Goal: Information Seeking & Learning: Compare options

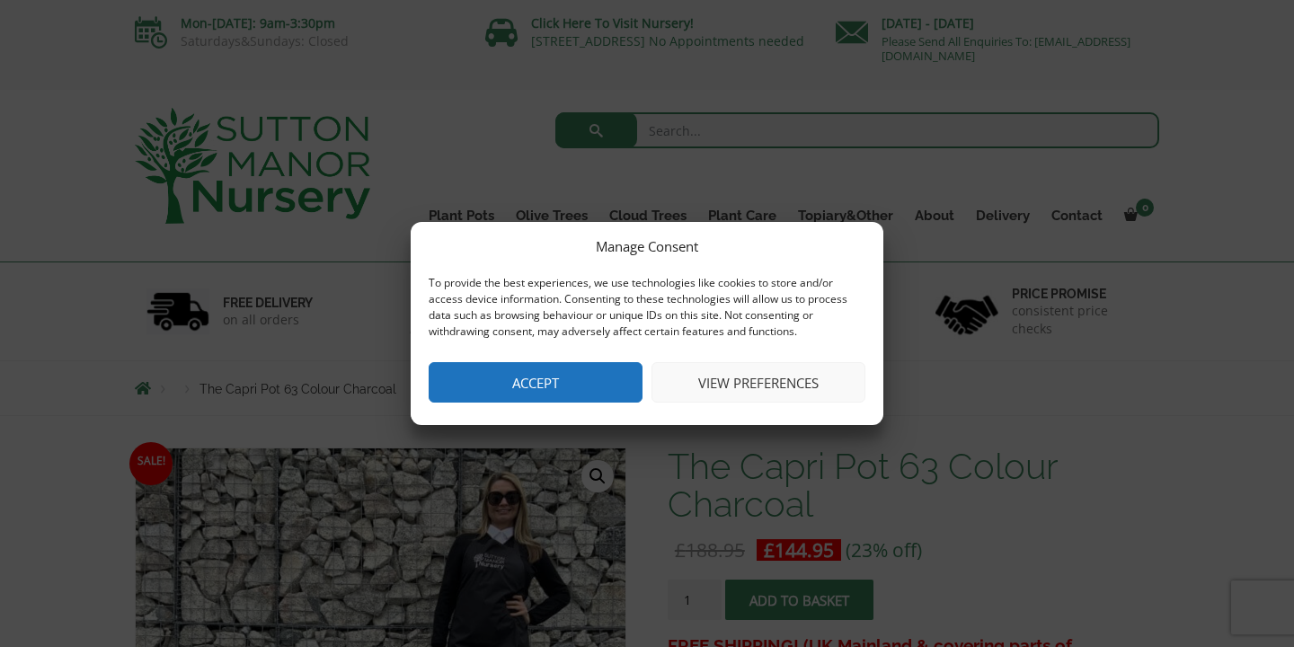
click at [581, 381] on button "Accept" at bounding box center [536, 382] width 214 height 40
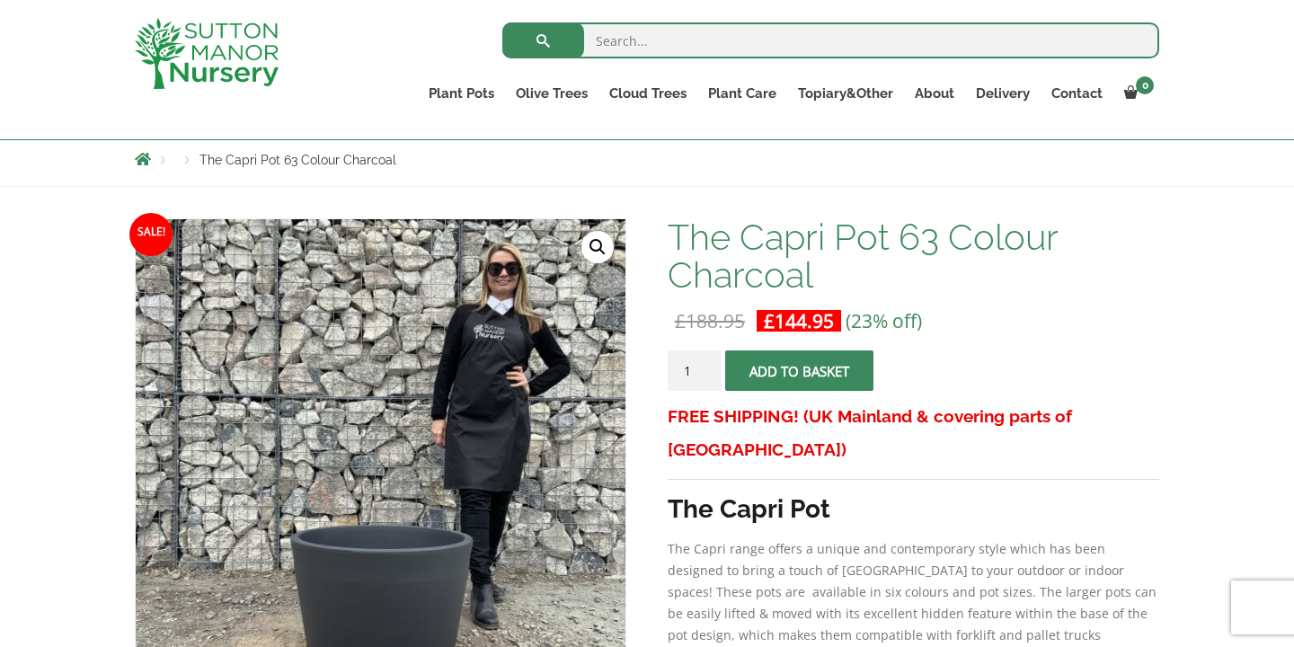
scroll to position [172, 0]
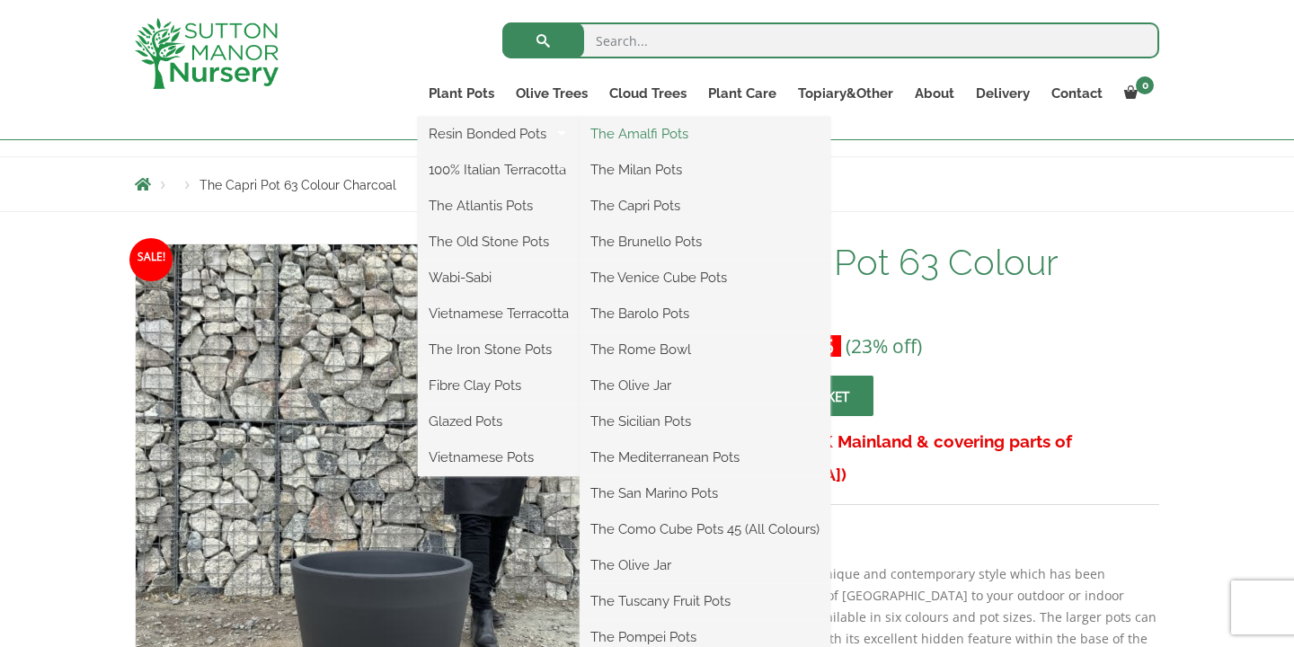
click at [638, 132] on link "The Amalfi Pots" at bounding box center [705, 133] width 251 height 27
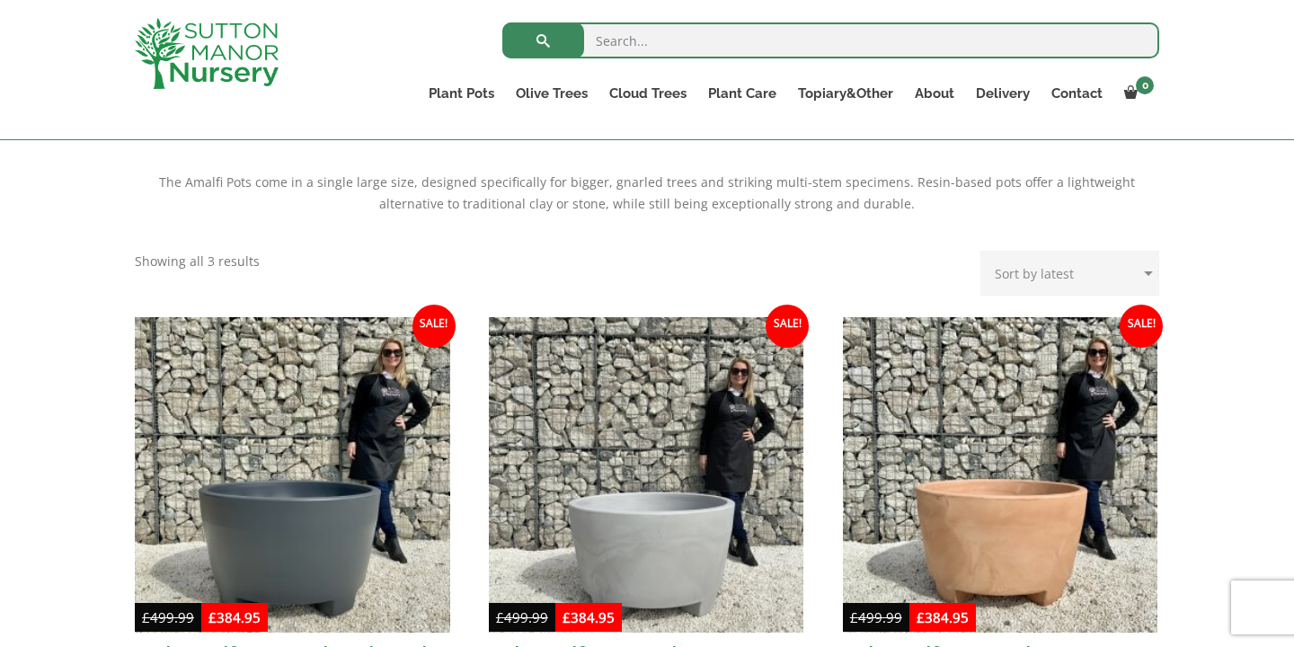
scroll to position [360, 0]
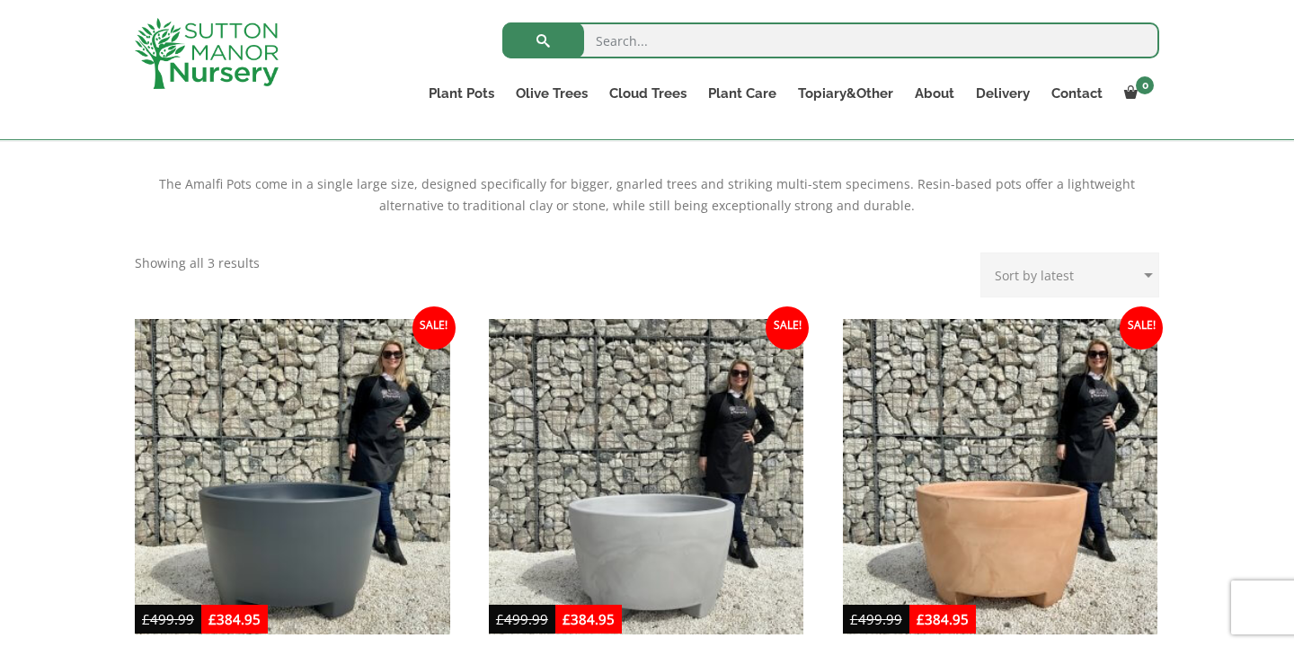
select select "price"
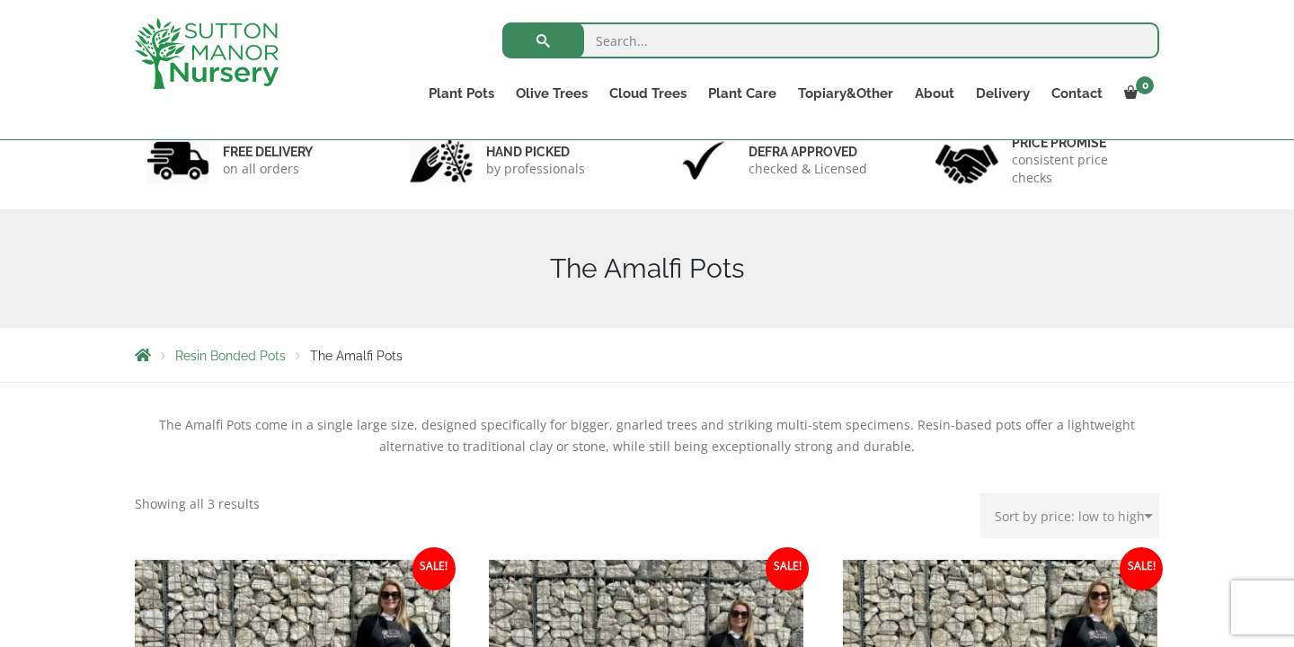
scroll to position [92, 0]
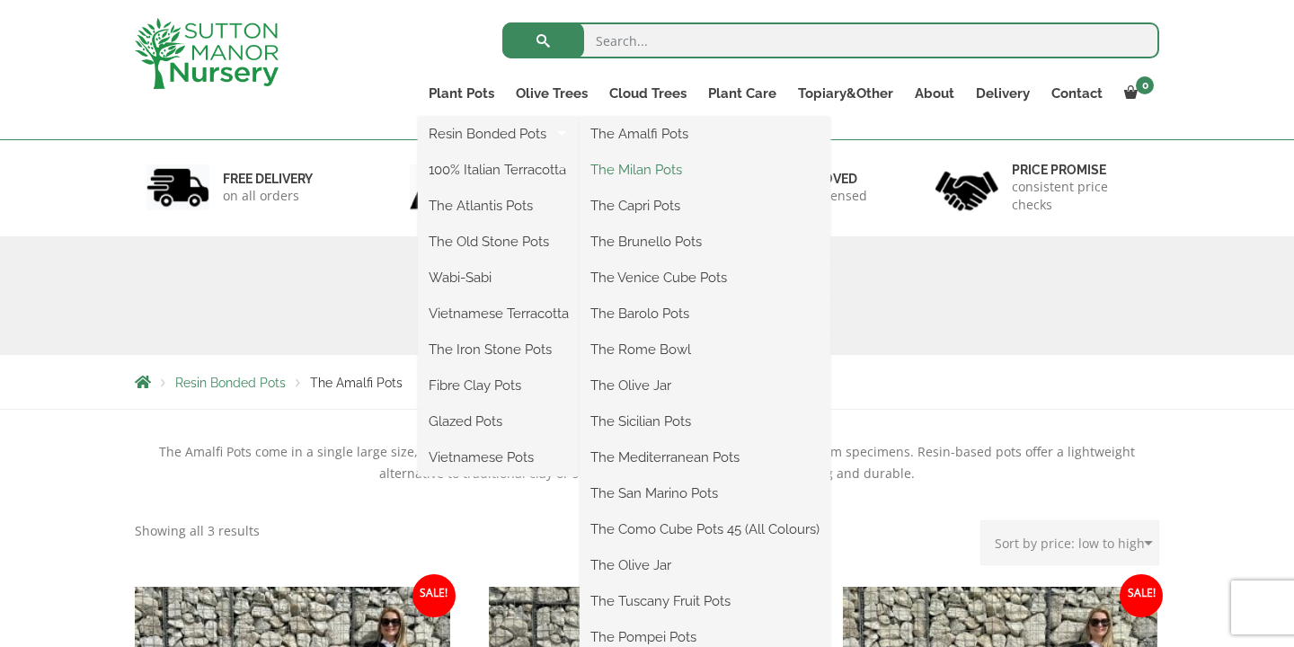
click at [624, 170] on link "The Milan Pots" at bounding box center [705, 169] width 251 height 27
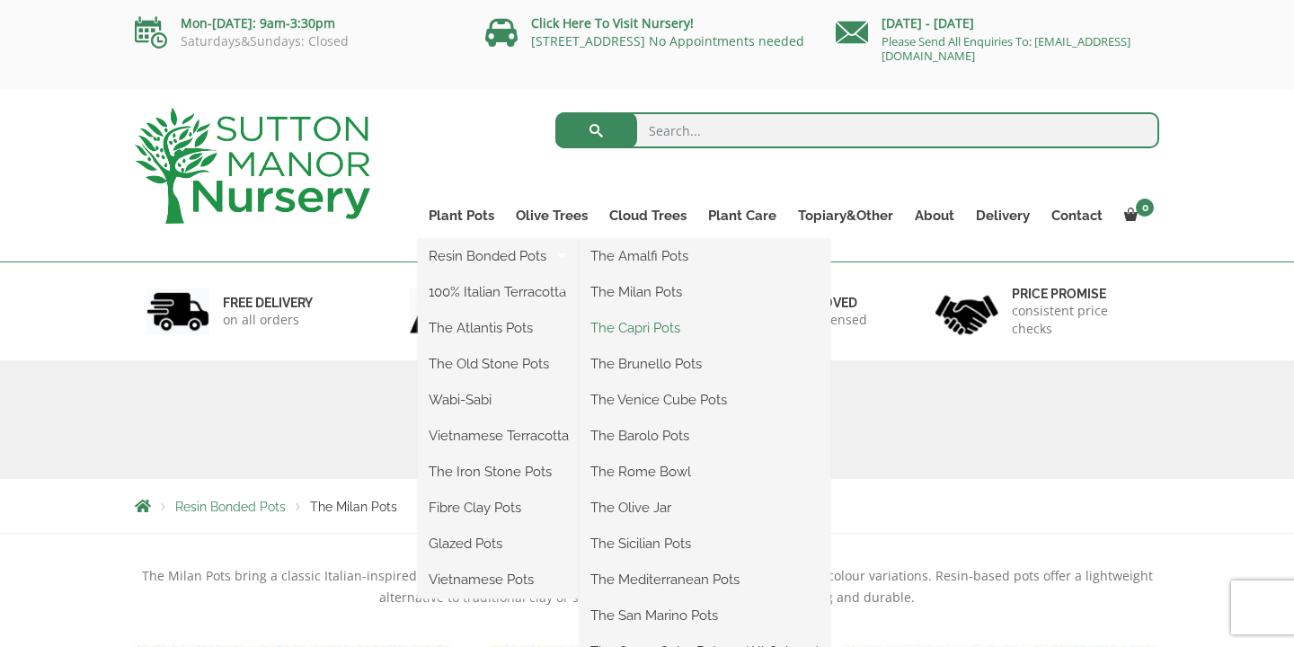
click at [625, 330] on link "The Capri Pots" at bounding box center [705, 328] width 251 height 27
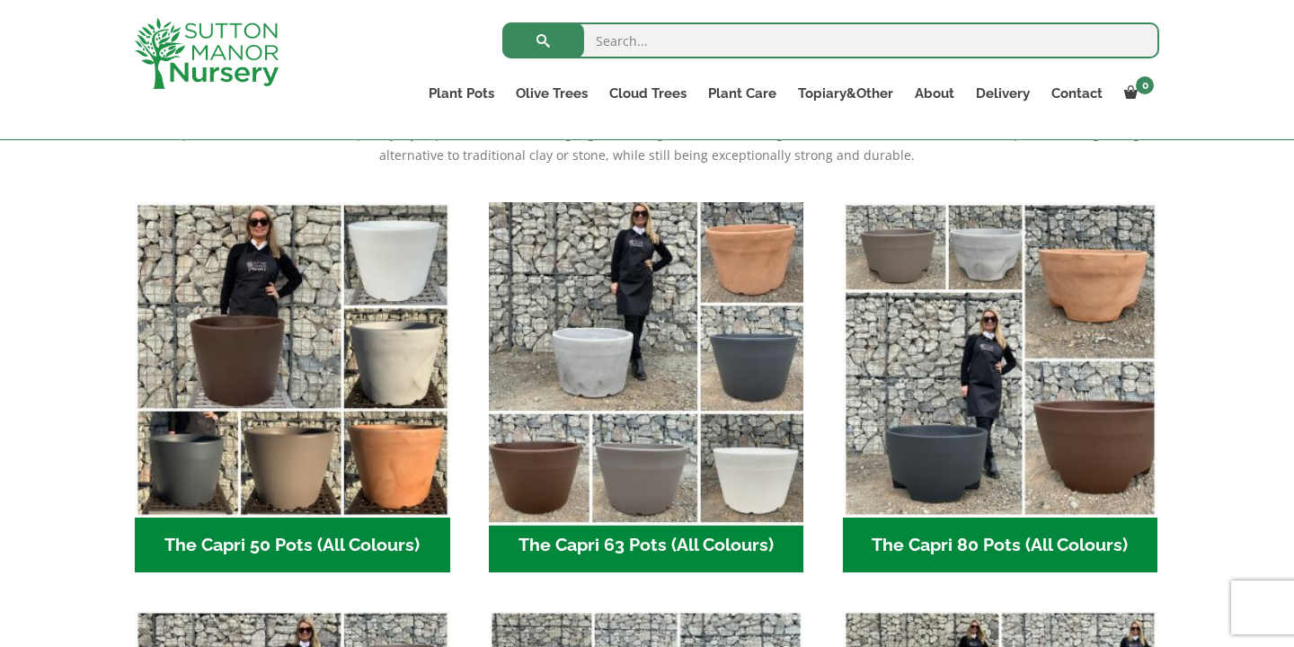
scroll to position [421, 0]
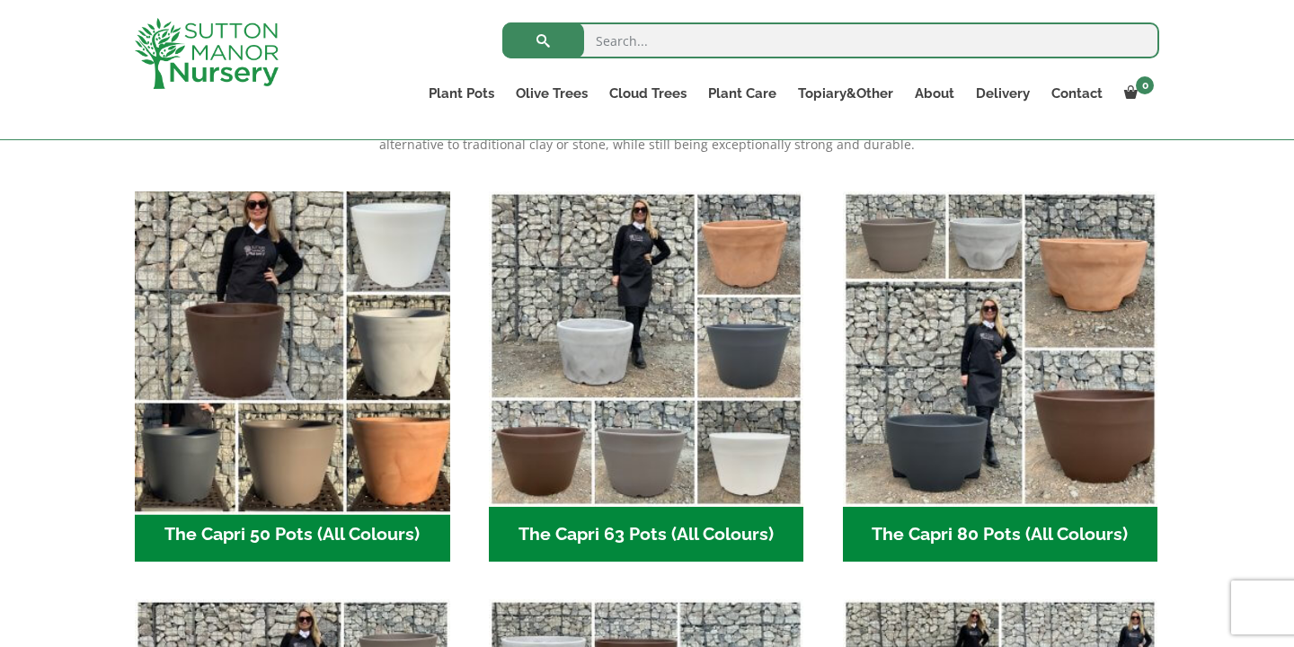
click at [332, 342] on img "Visit product category The Capri 50 Pots (All Colours)" at bounding box center [292, 348] width 331 height 331
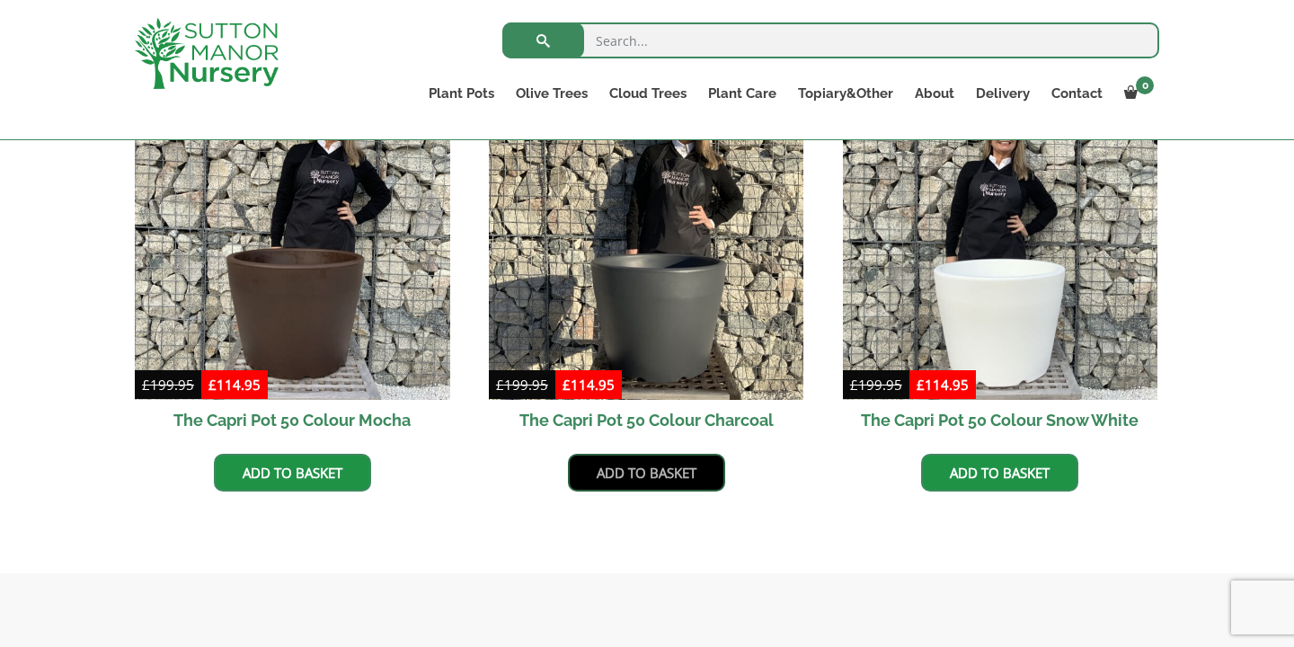
scroll to position [957, 0]
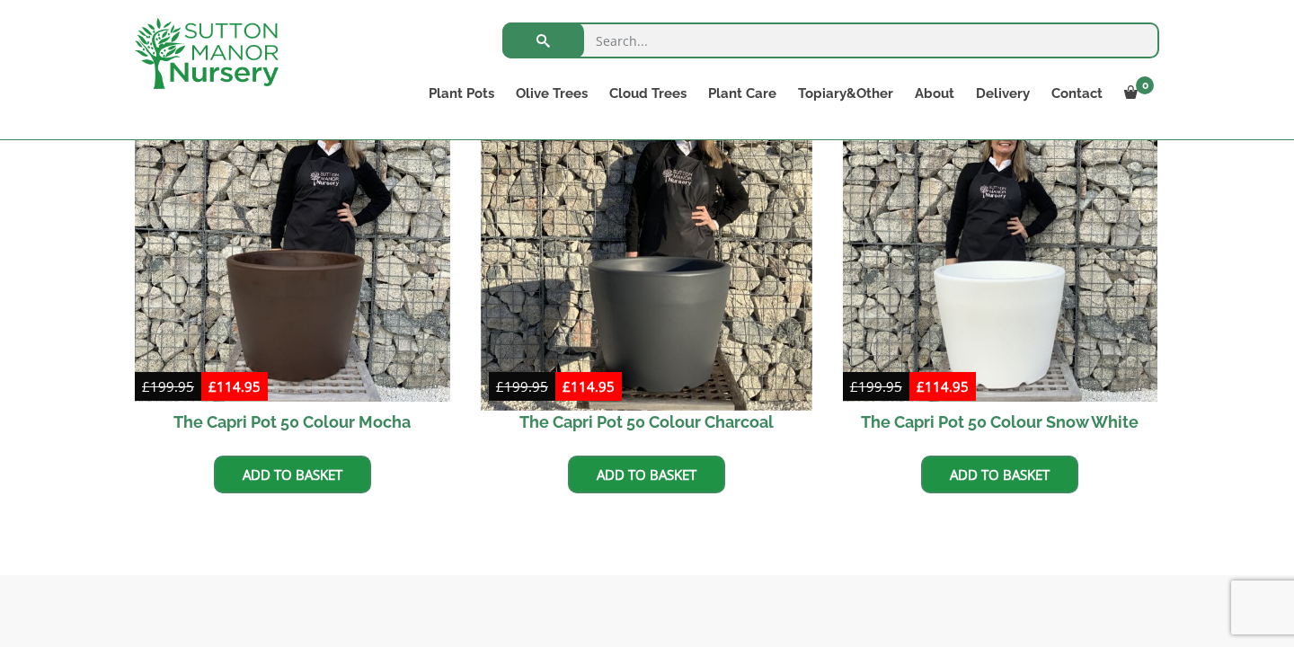
click at [659, 320] on img at bounding box center [646, 244] width 331 height 331
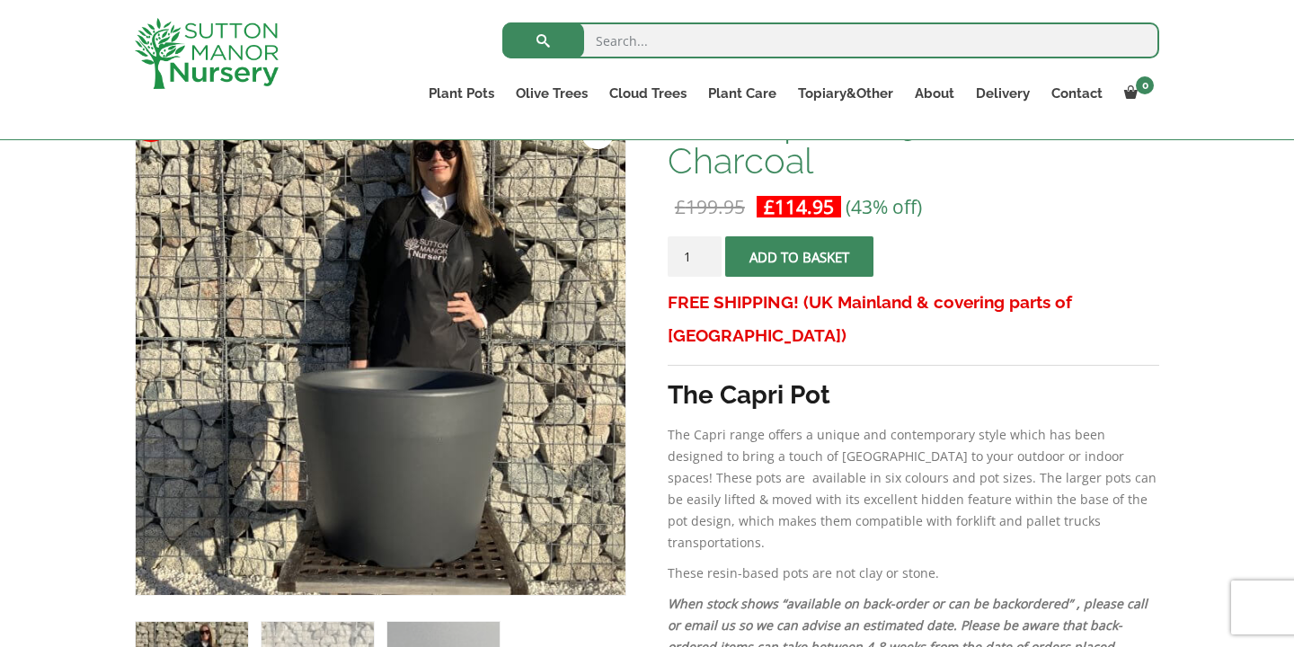
scroll to position [320, 0]
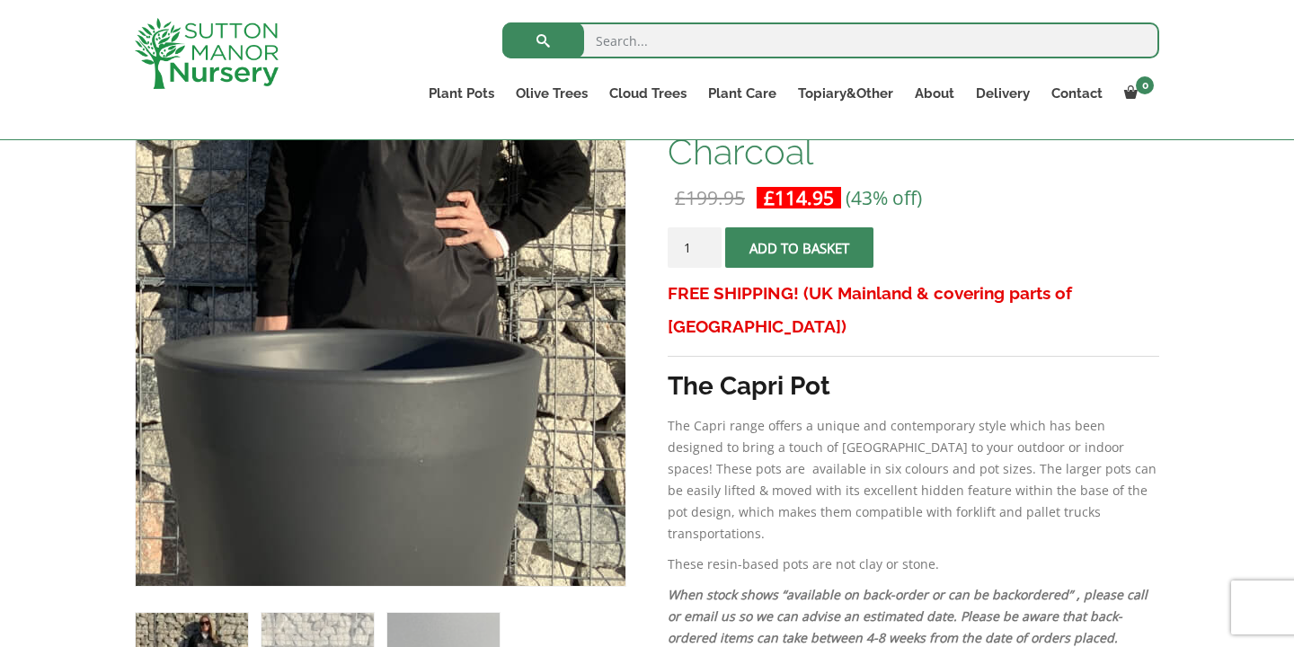
click at [462, 395] on img at bounding box center [312, 297] width 899 height 899
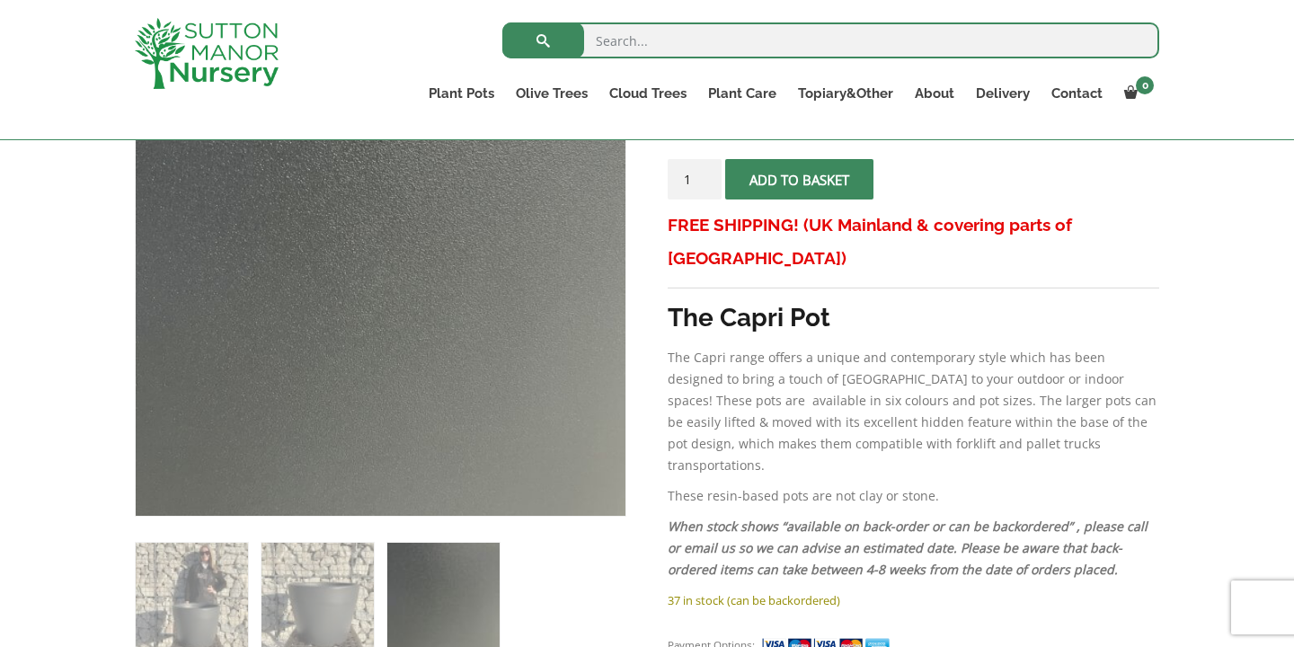
scroll to position [431, 0]
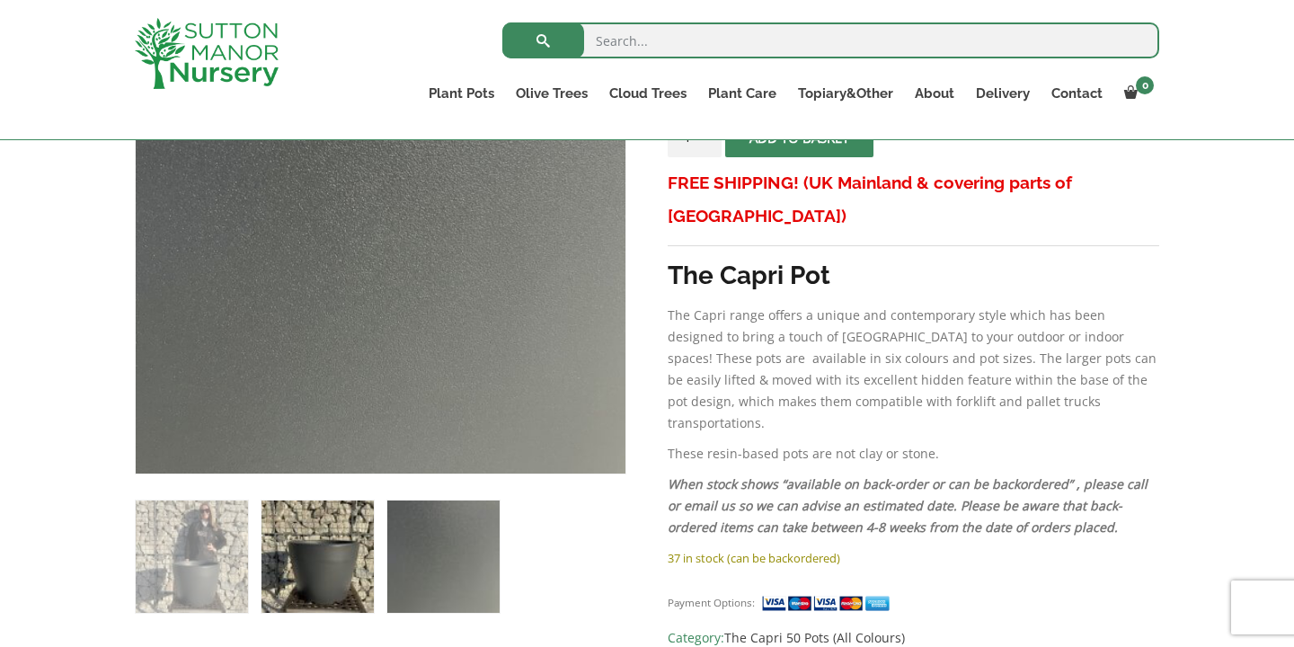
click at [340, 573] on img at bounding box center [318, 557] width 112 height 112
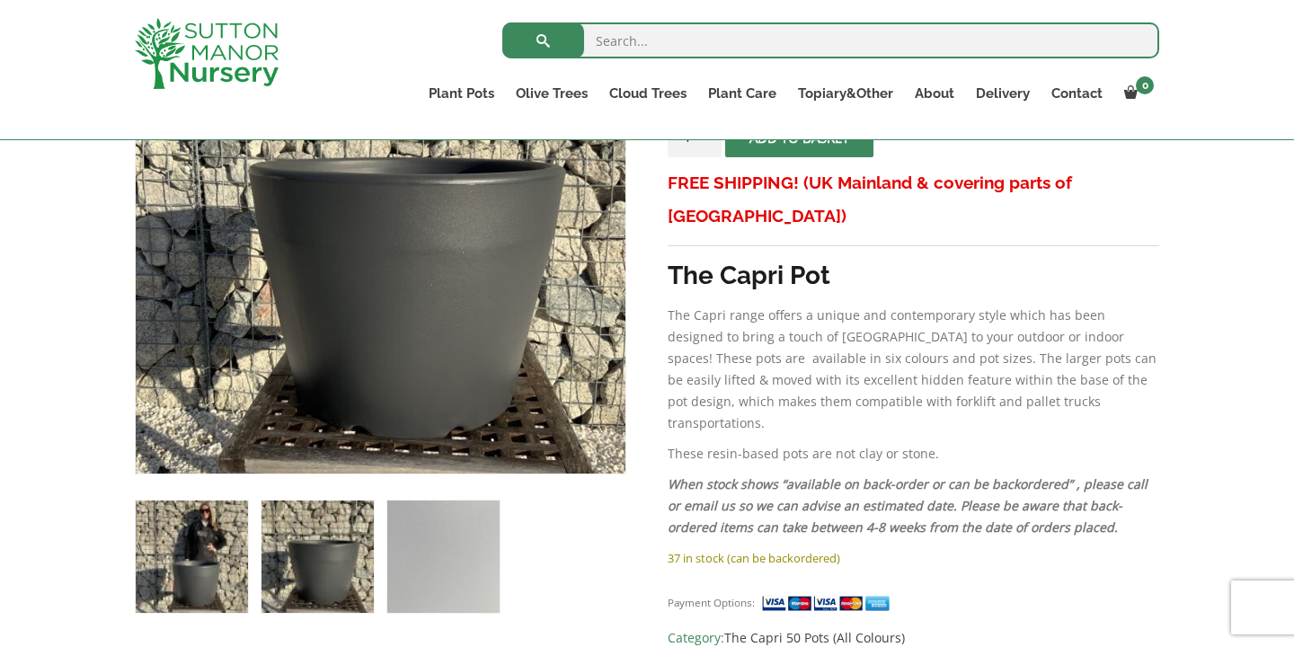
click at [222, 552] on img at bounding box center [192, 557] width 112 height 112
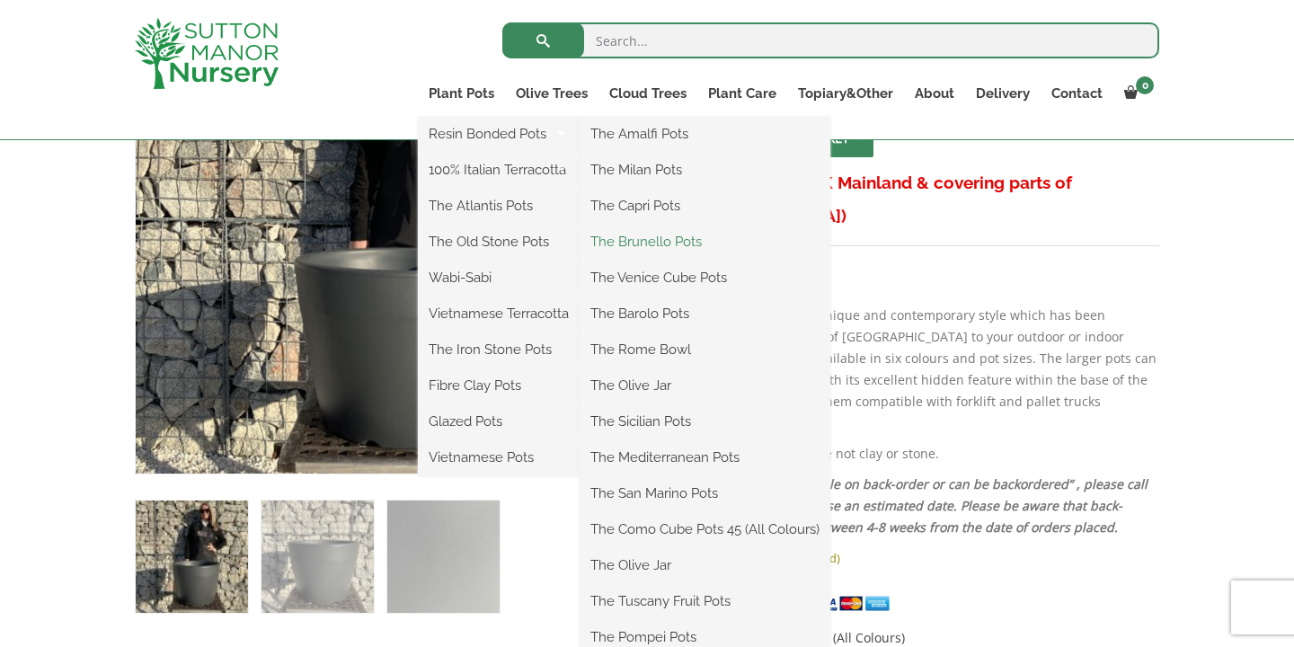
click at [682, 245] on link "The Brunello Pots" at bounding box center [705, 241] width 251 height 27
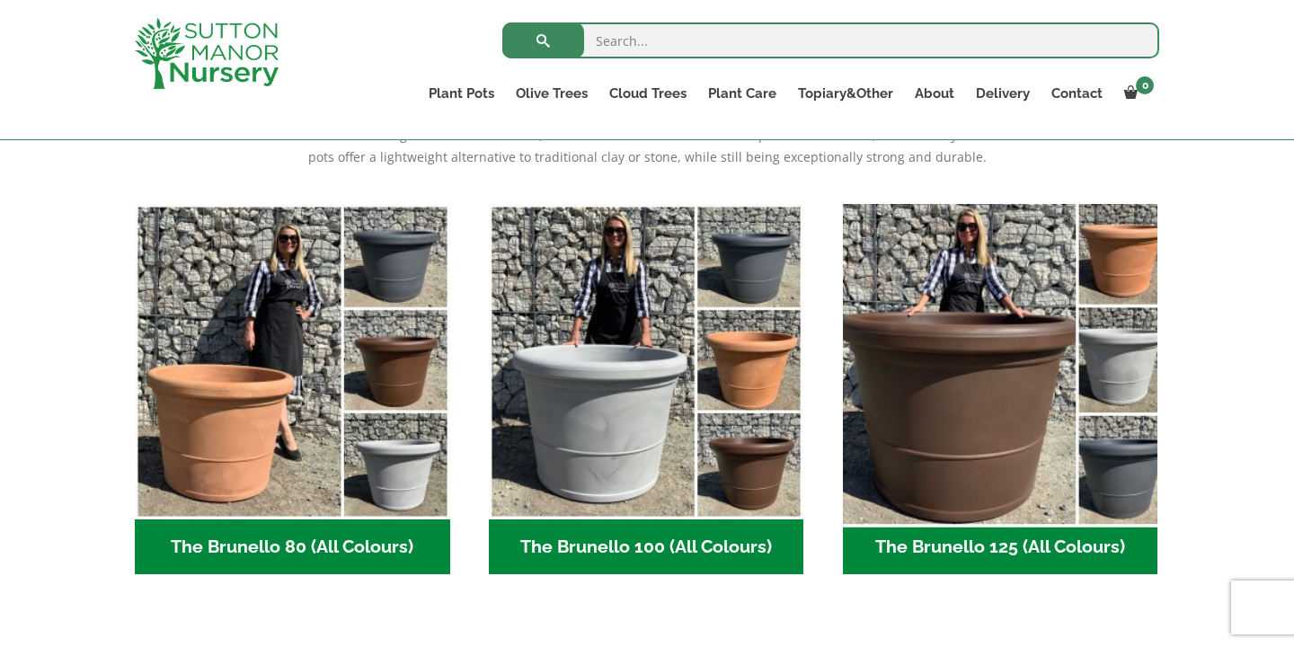
scroll to position [404, 0]
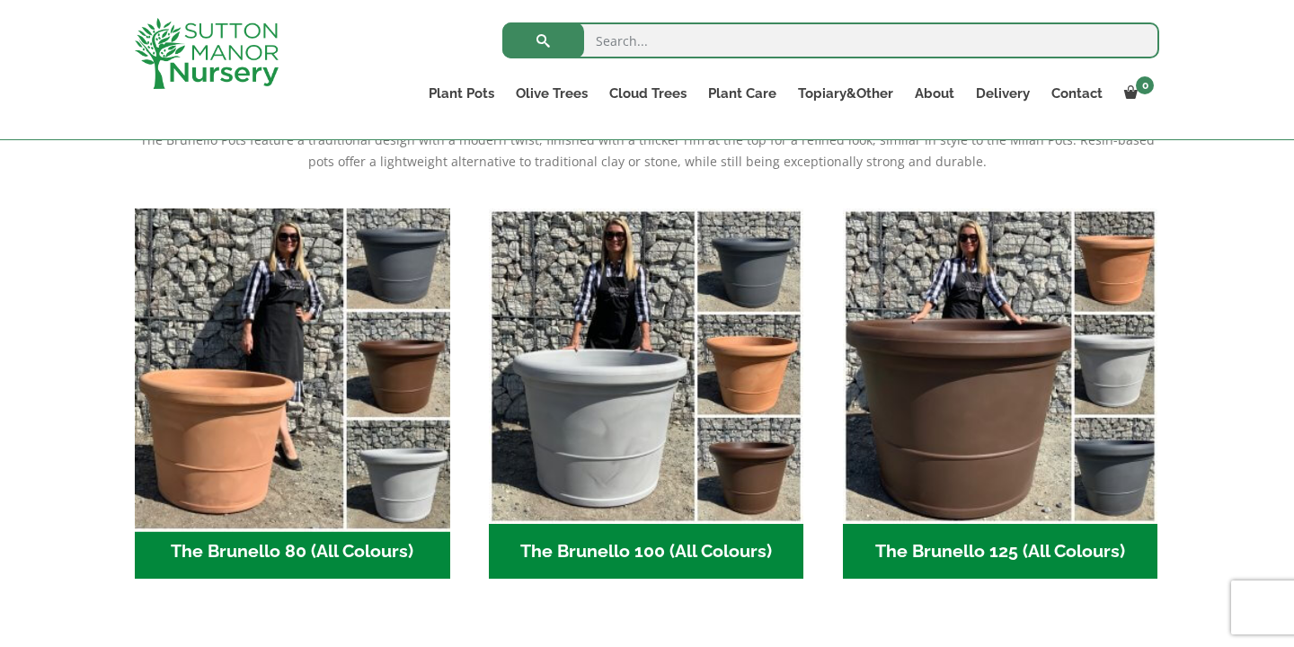
click at [369, 419] on img "Visit product category The Brunello 80 (All Colours)" at bounding box center [292, 365] width 331 height 331
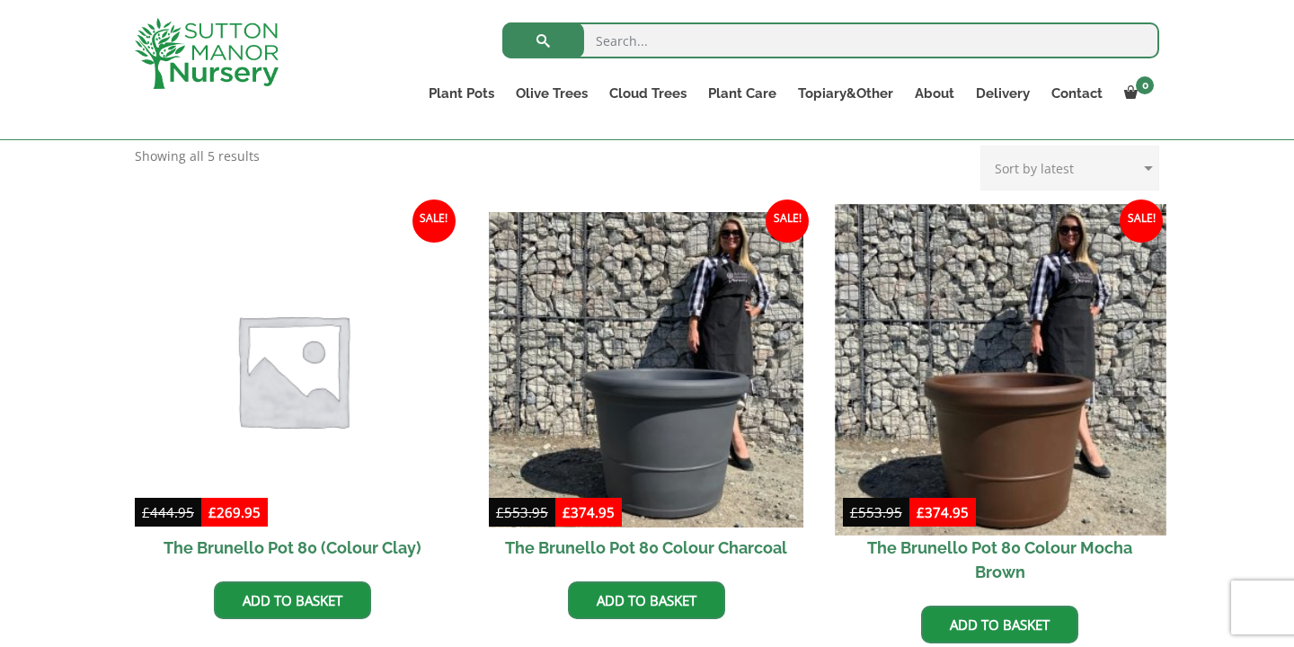
scroll to position [391, 0]
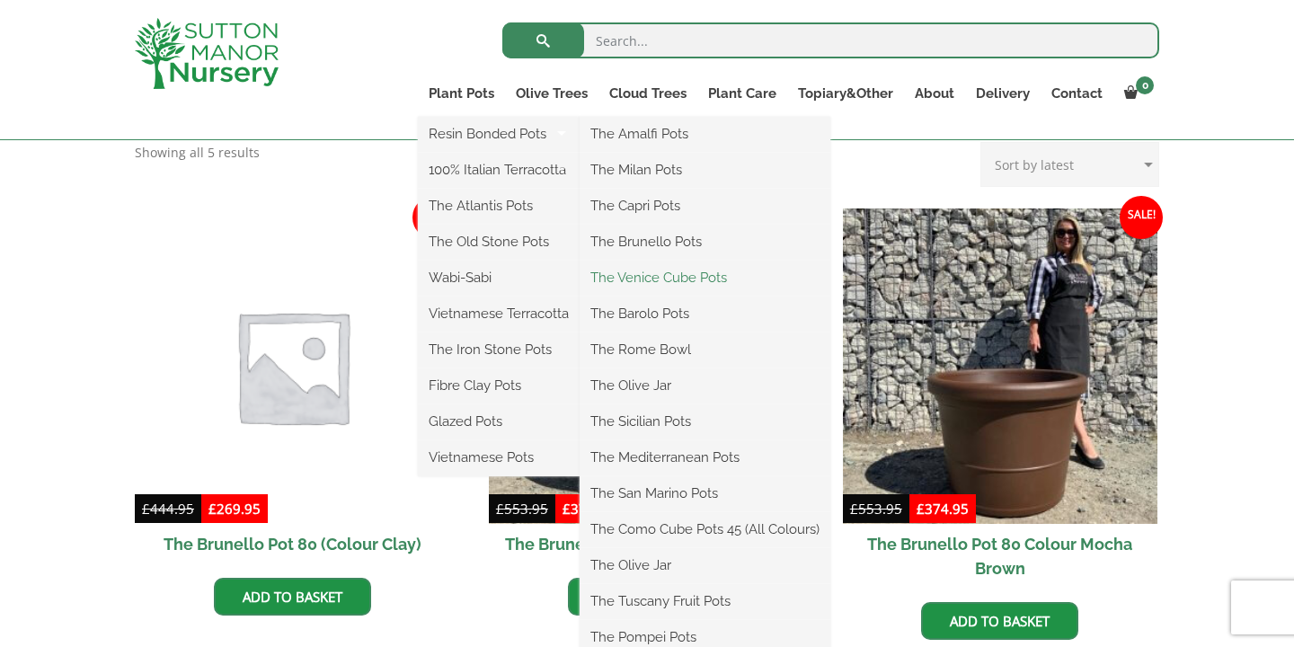
click at [672, 280] on link "The Venice Cube Pots" at bounding box center [705, 277] width 251 height 27
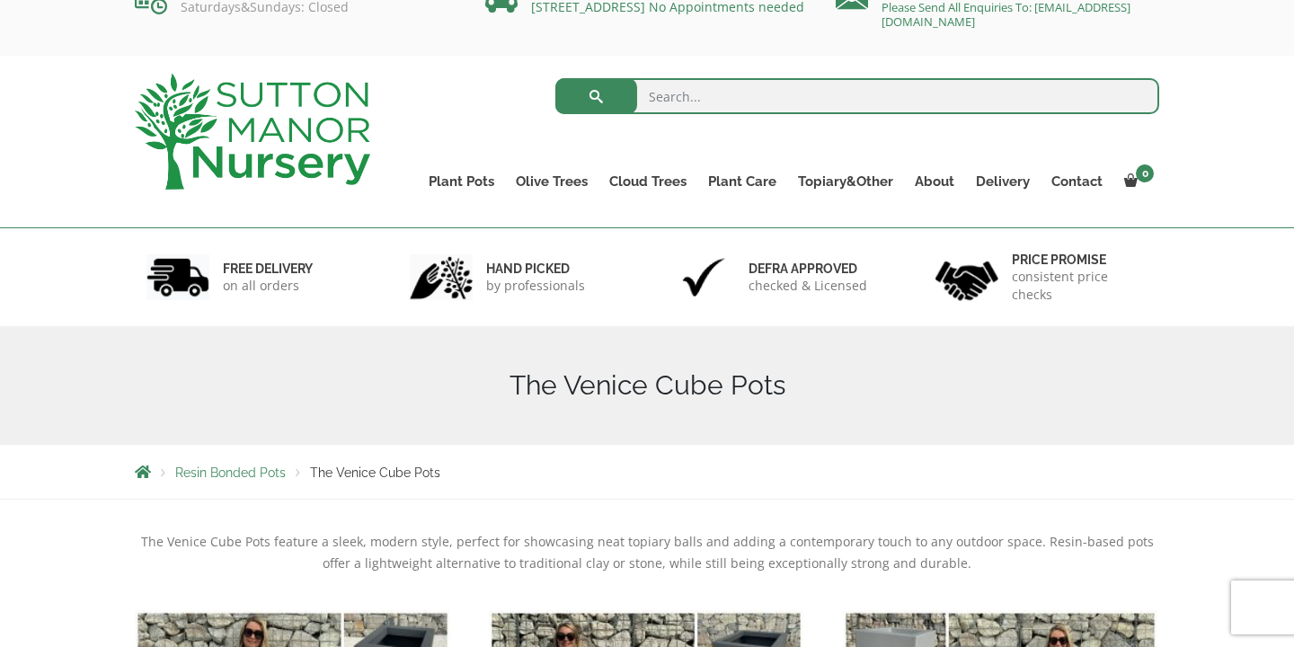
scroll to position [8, 0]
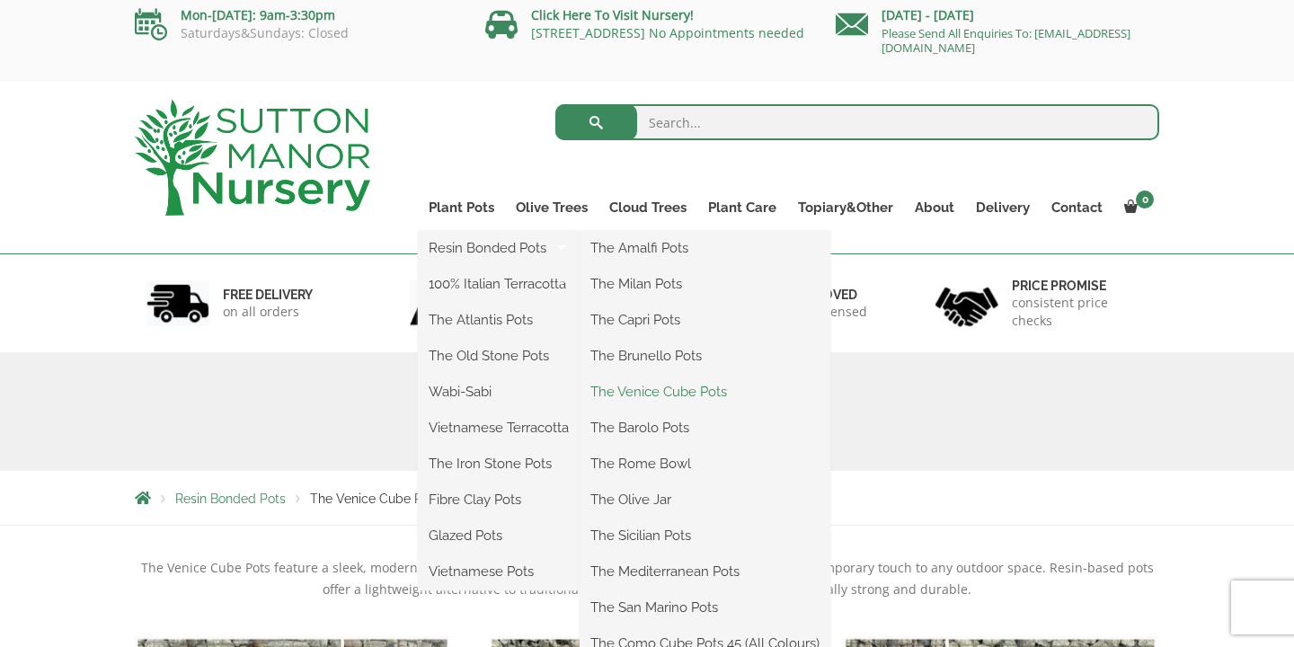
click at [647, 389] on link "The Venice Cube Pots" at bounding box center [705, 391] width 251 height 27
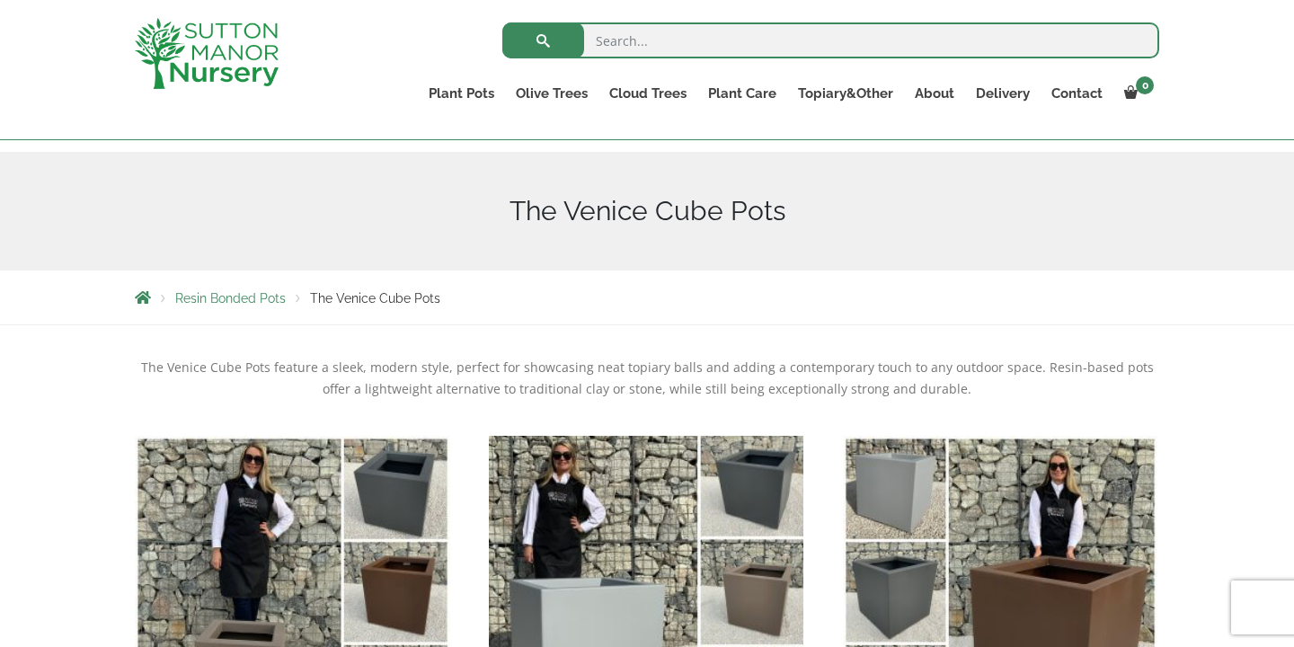
scroll to position [49, 0]
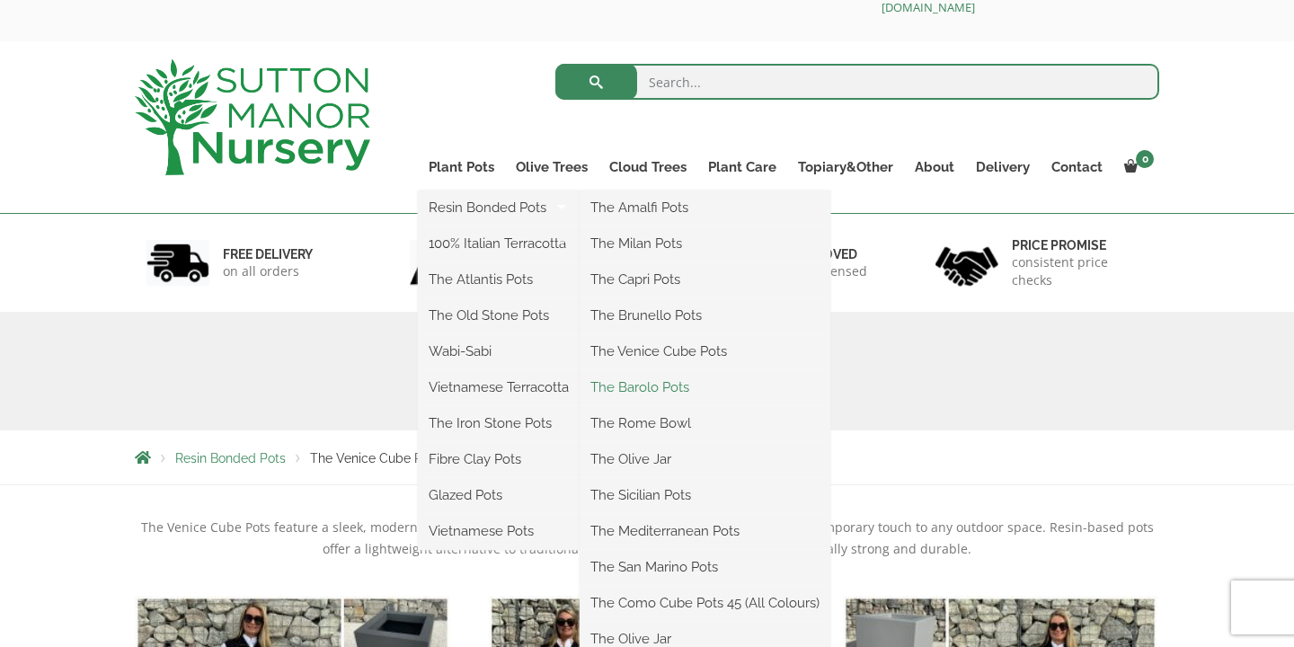
click at [653, 394] on link "The Barolo Pots" at bounding box center [705, 387] width 251 height 27
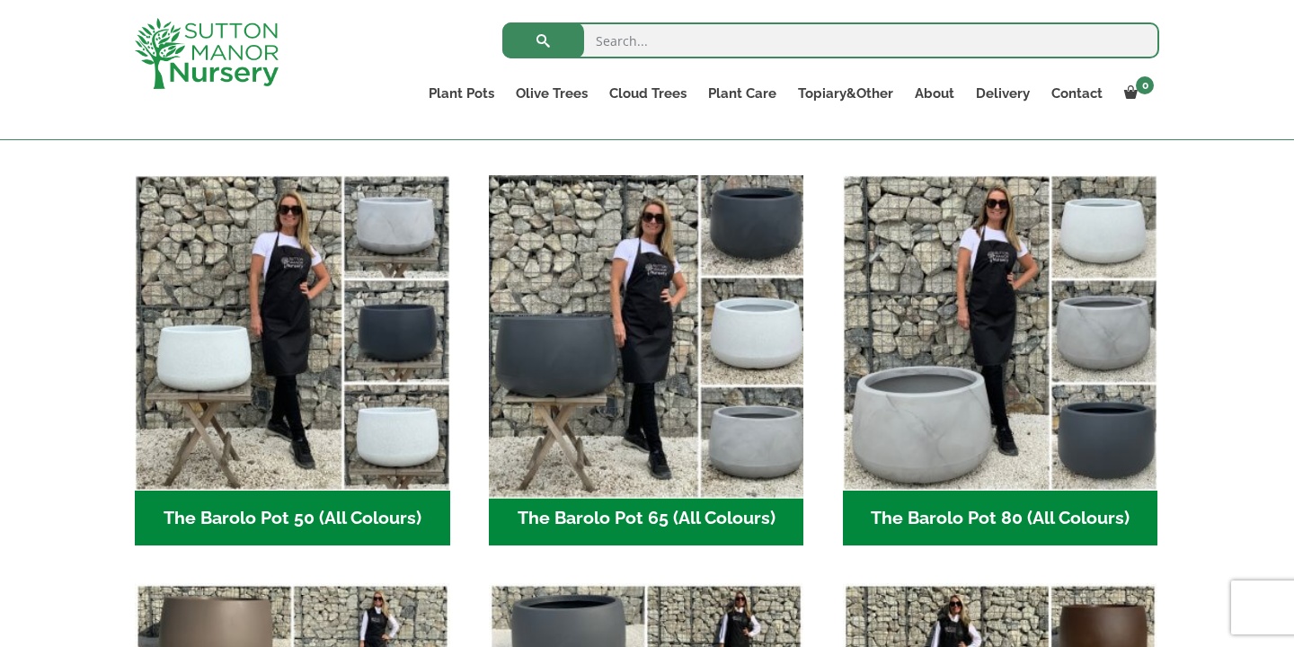
scroll to position [449, 0]
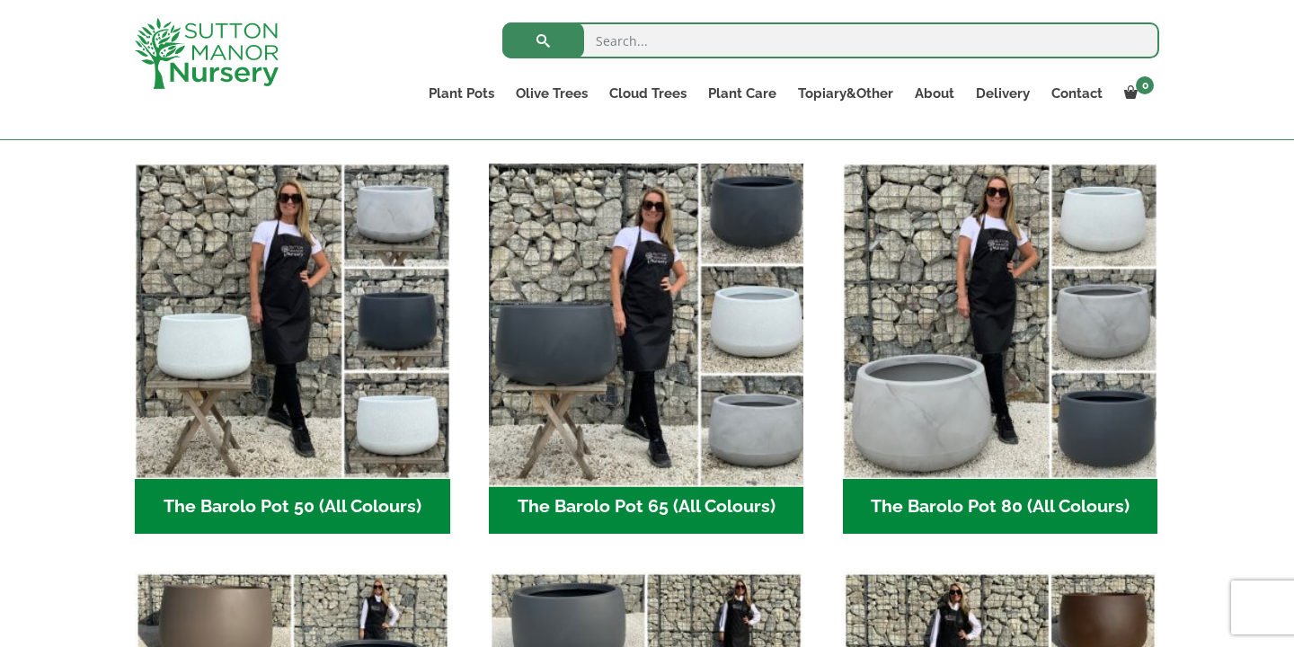
click at [639, 383] on img "Visit product category The Barolo Pot 65 (All Colours)" at bounding box center [646, 321] width 331 height 331
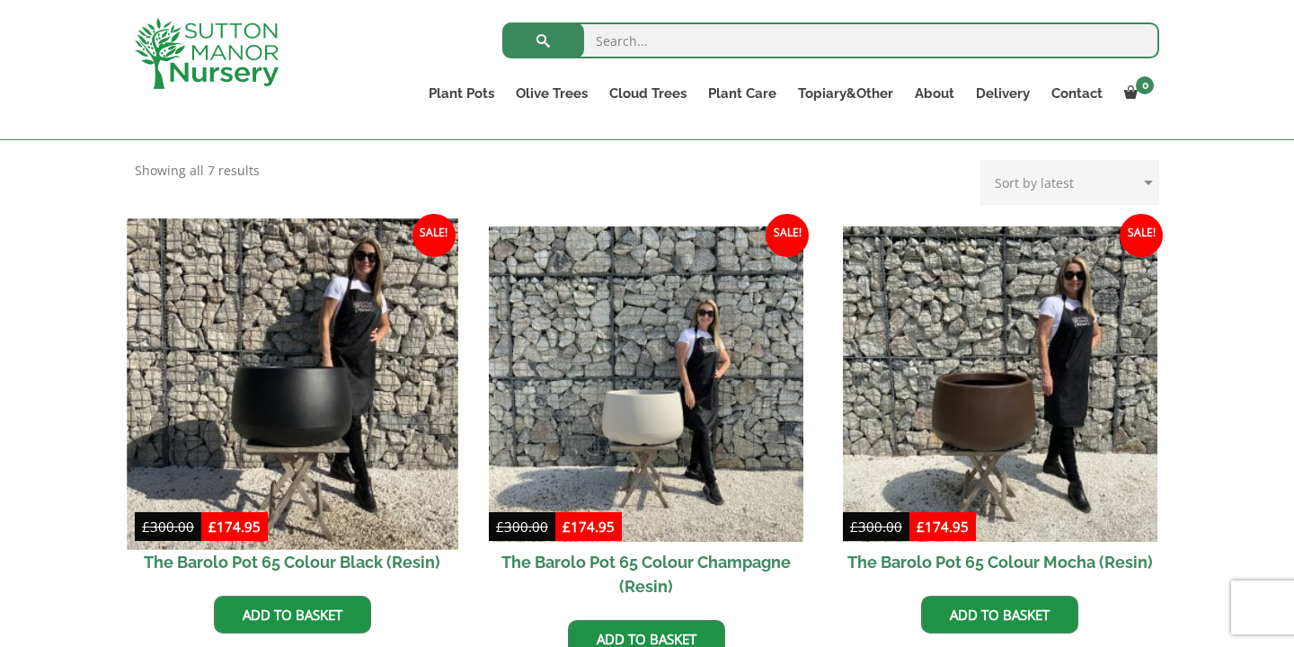
click at [341, 344] on img at bounding box center [292, 383] width 331 height 331
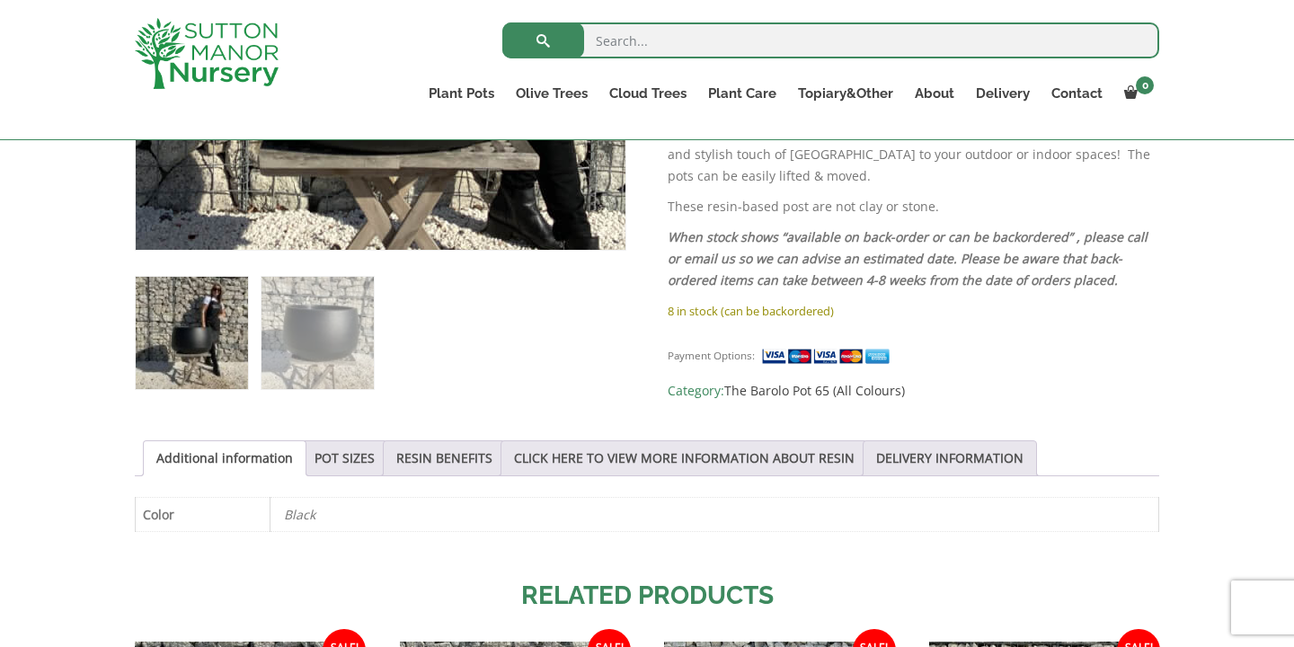
scroll to position [749, 0]
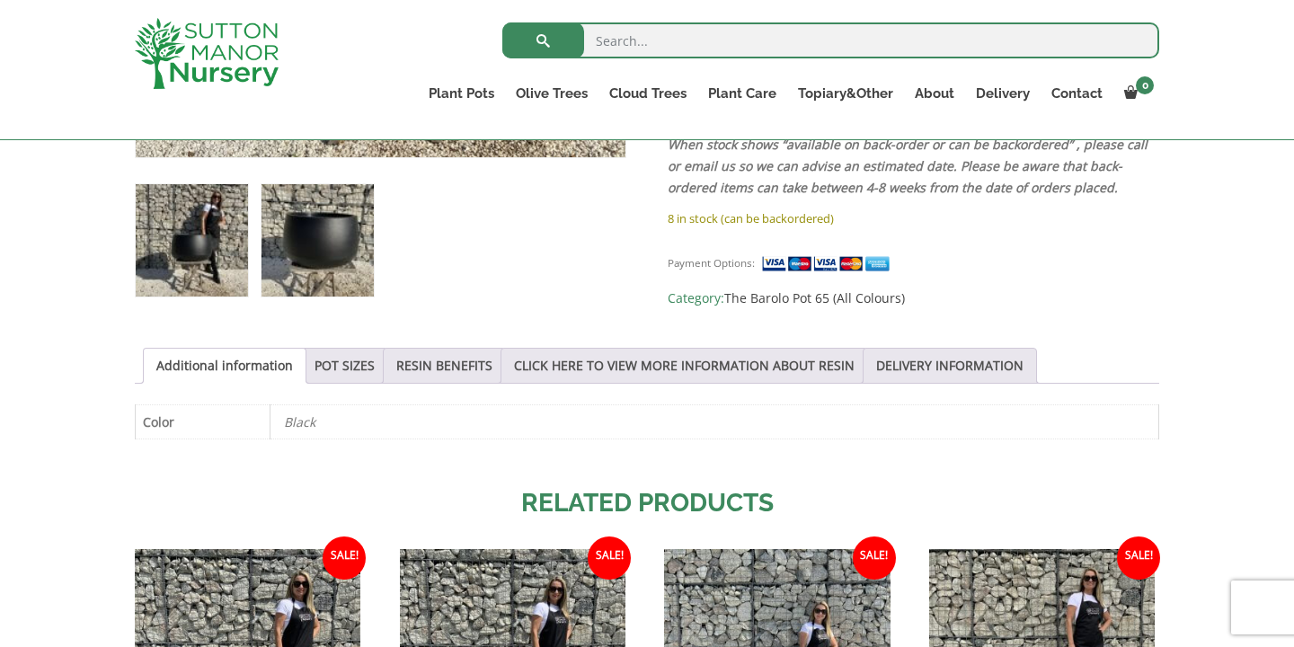
click at [348, 279] on img at bounding box center [318, 240] width 112 height 112
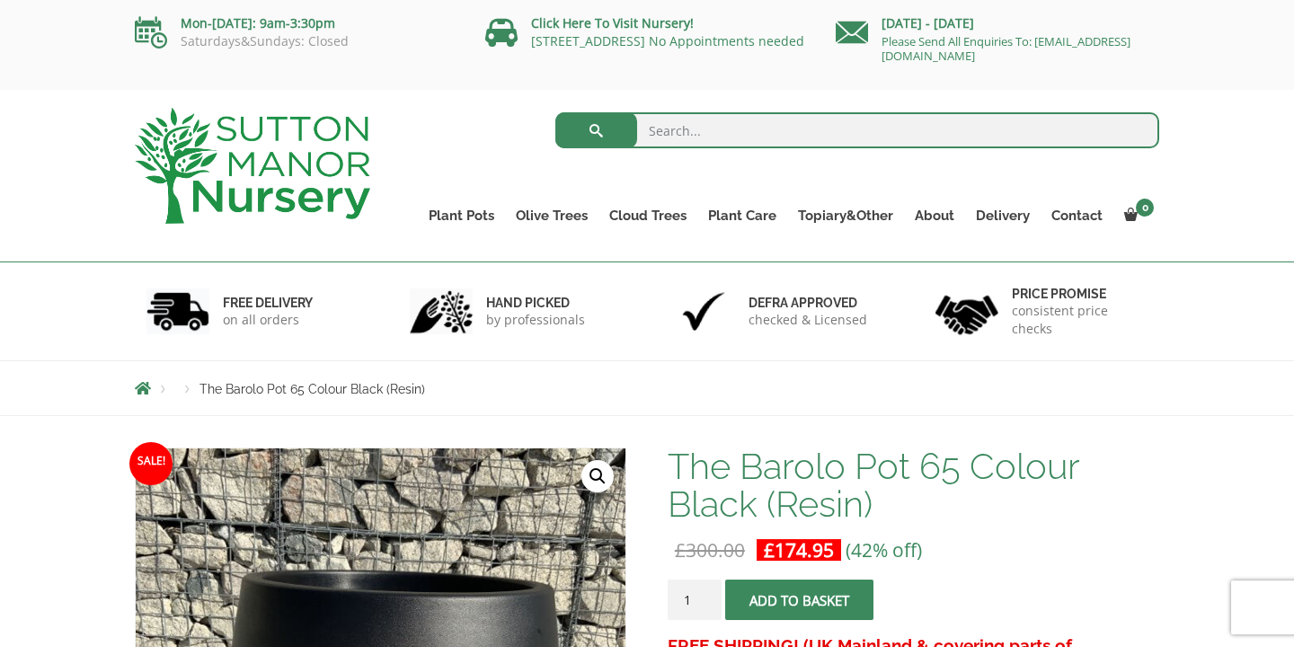
scroll to position [0, 0]
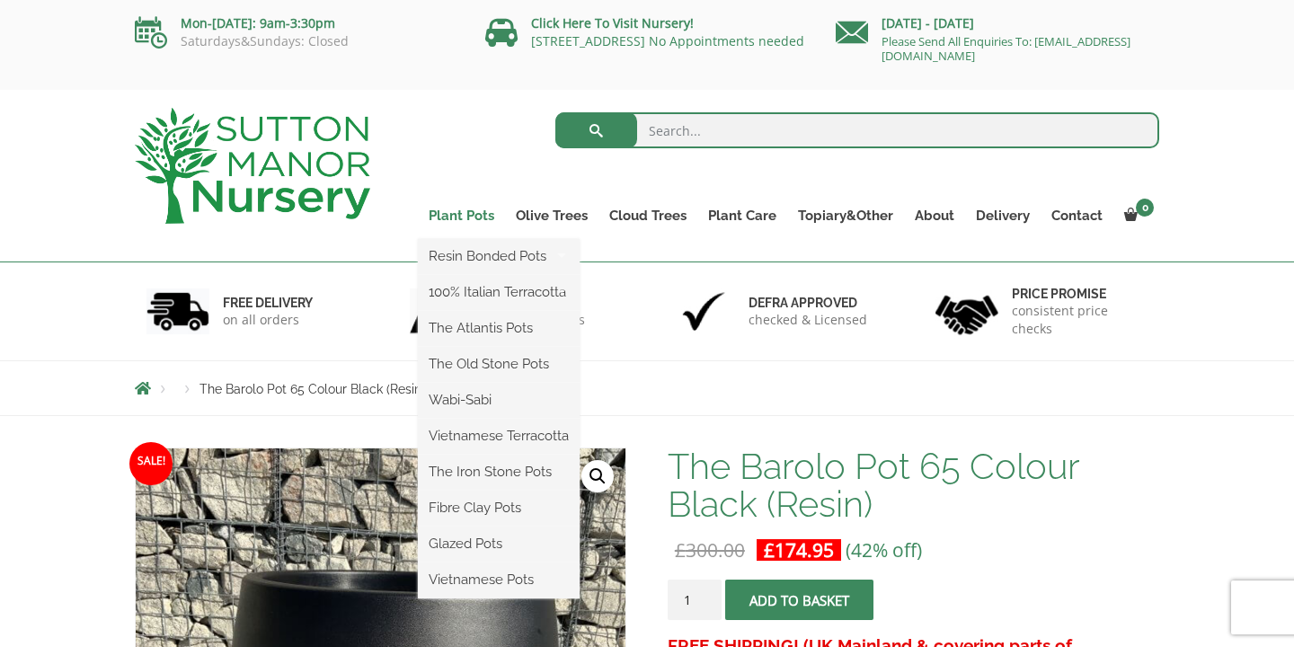
click at [467, 216] on link "Plant Pots" at bounding box center [461, 215] width 87 height 25
click at [485, 582] on link "Vietnamese Pots" at bounding box center [499, 579] width 162 height 27
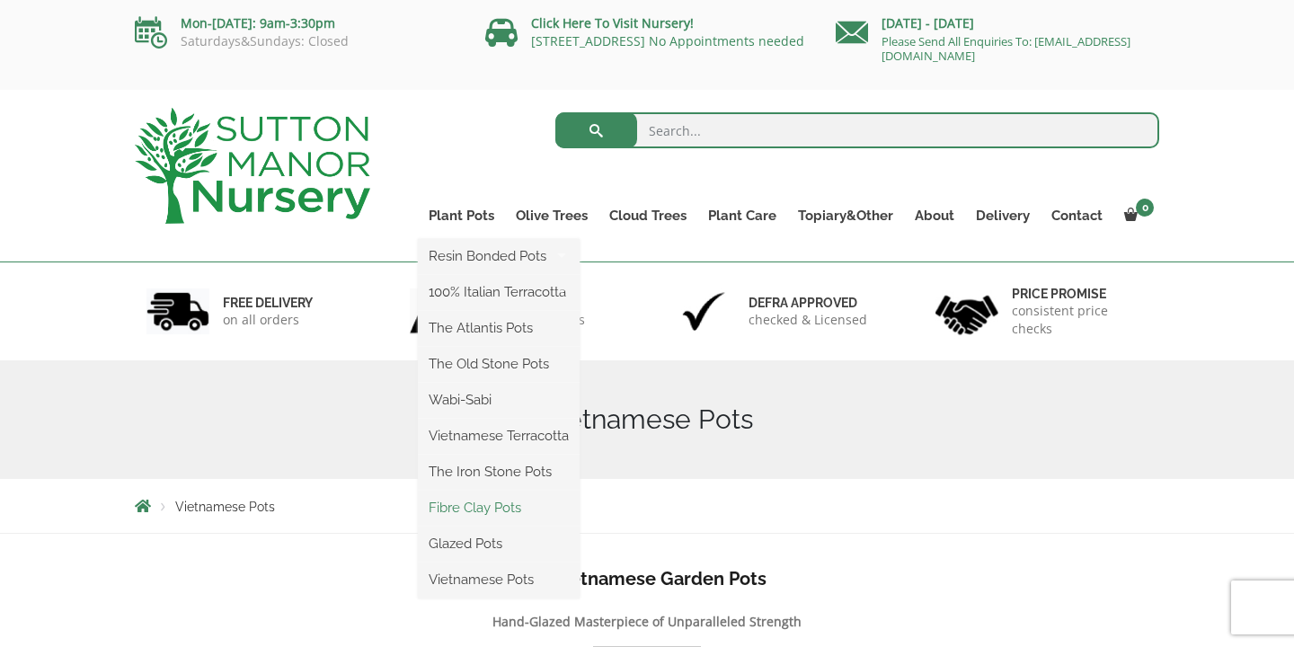
click at [499, 514] on link "Fibre Clay Pots" at bounding box center [499, 507] width 162 height 27
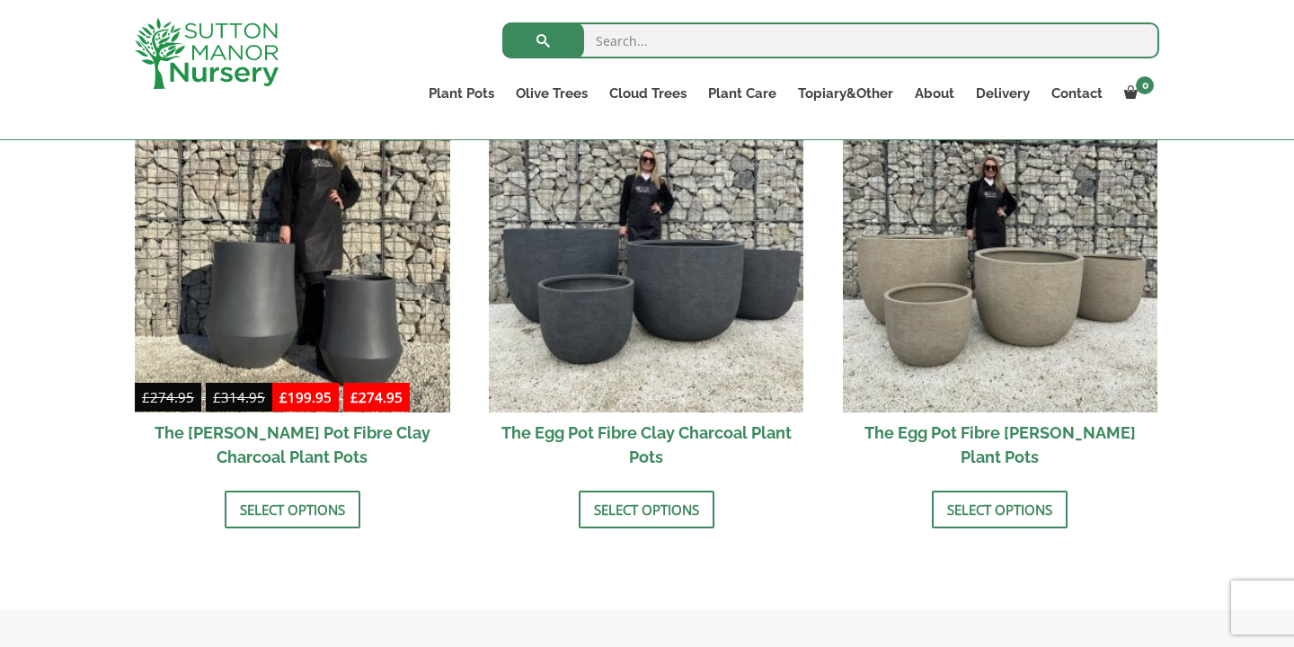
scroll to position [557, 0]
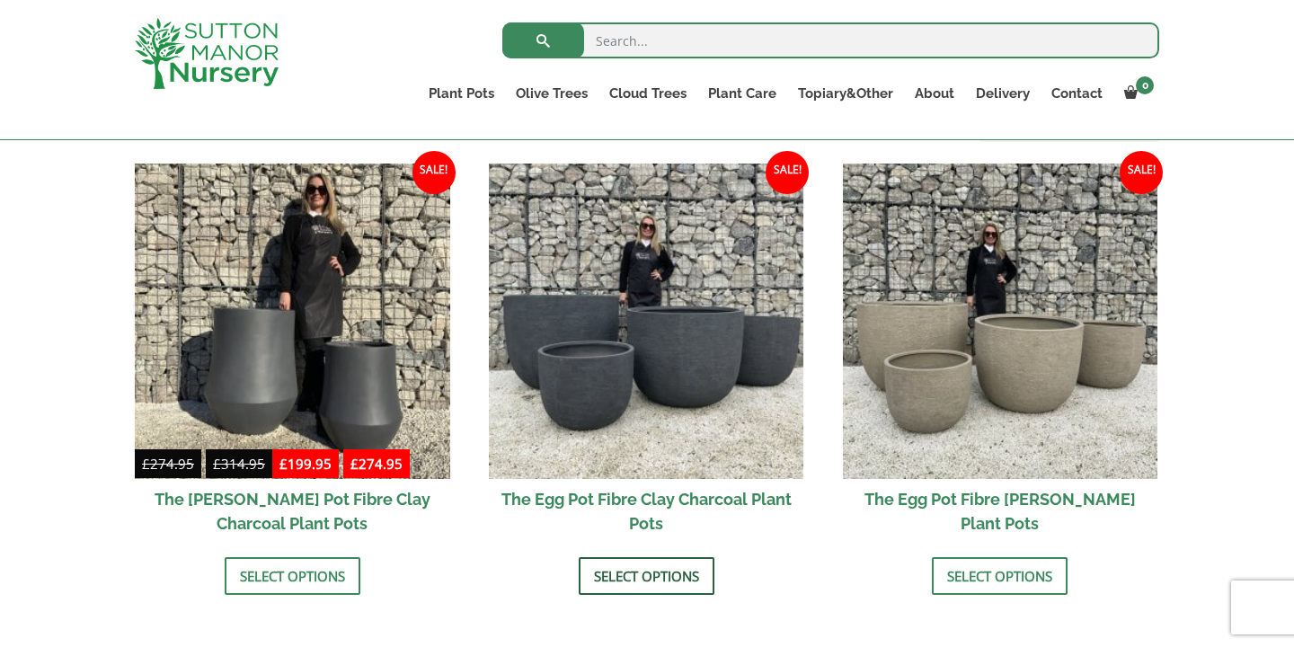
click at [640, 593] on link "Select options" at bounding box center [647, 576] width 136 height 38
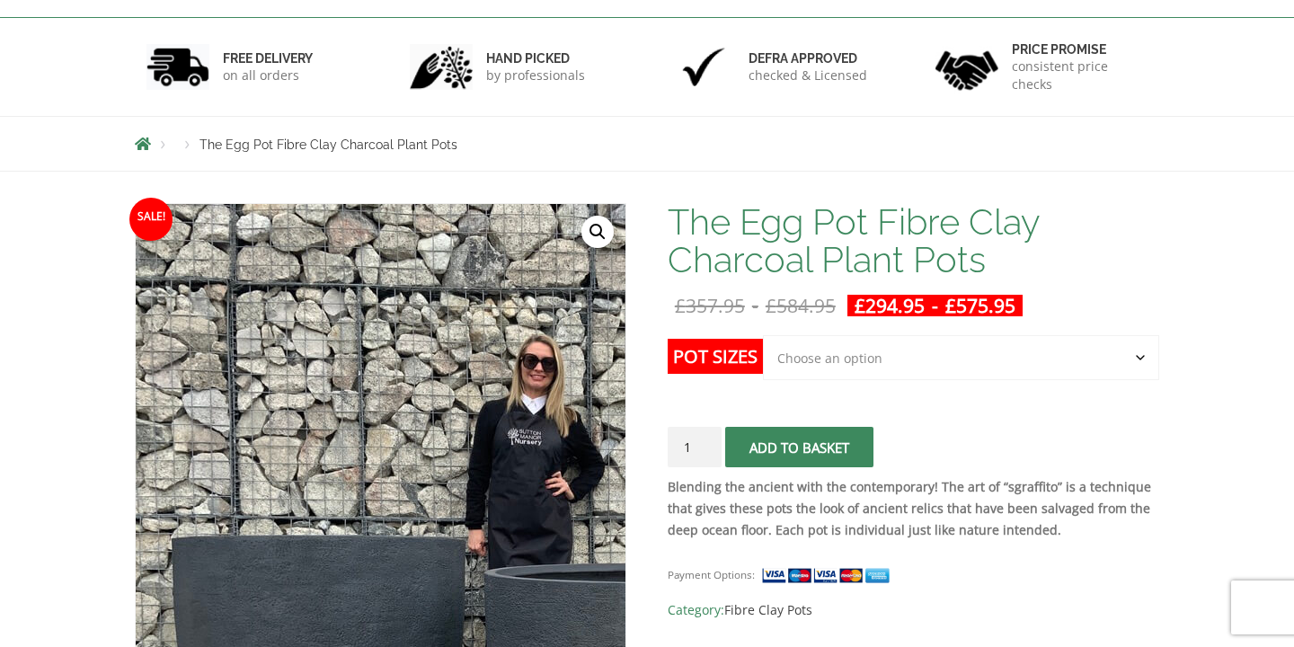
scroll to position [336, 0]
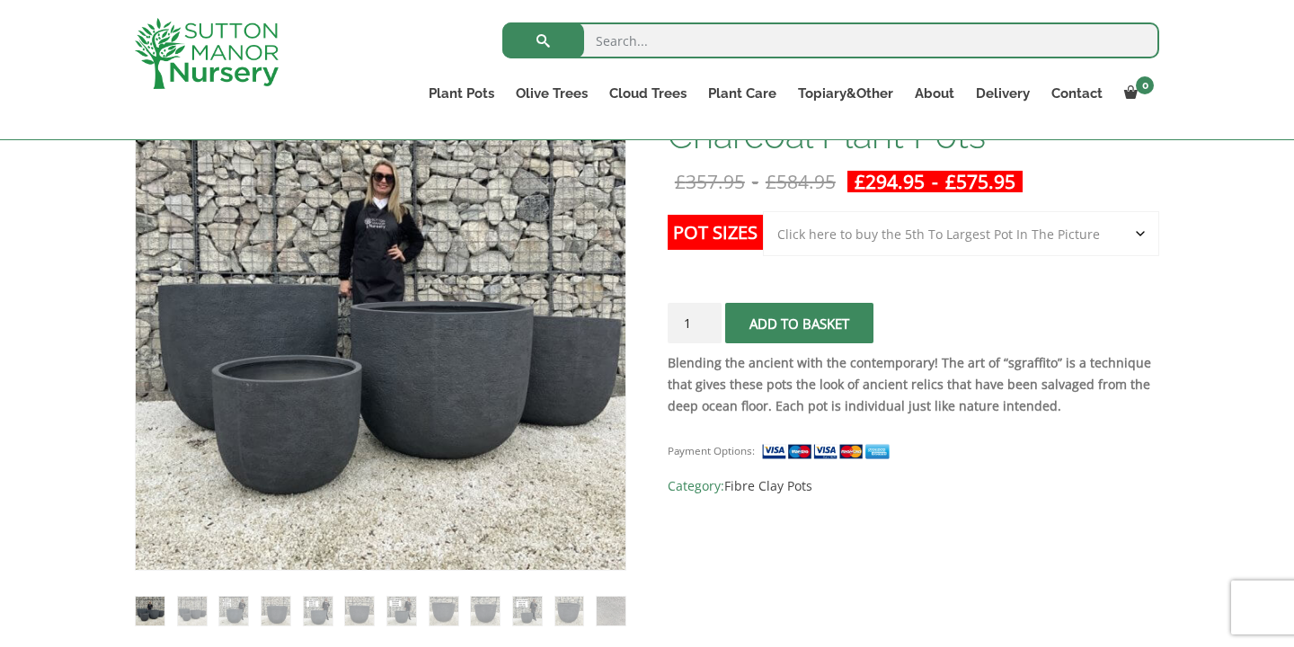
select select "Click here to buy the 5th To Largest Pot In The Picture"
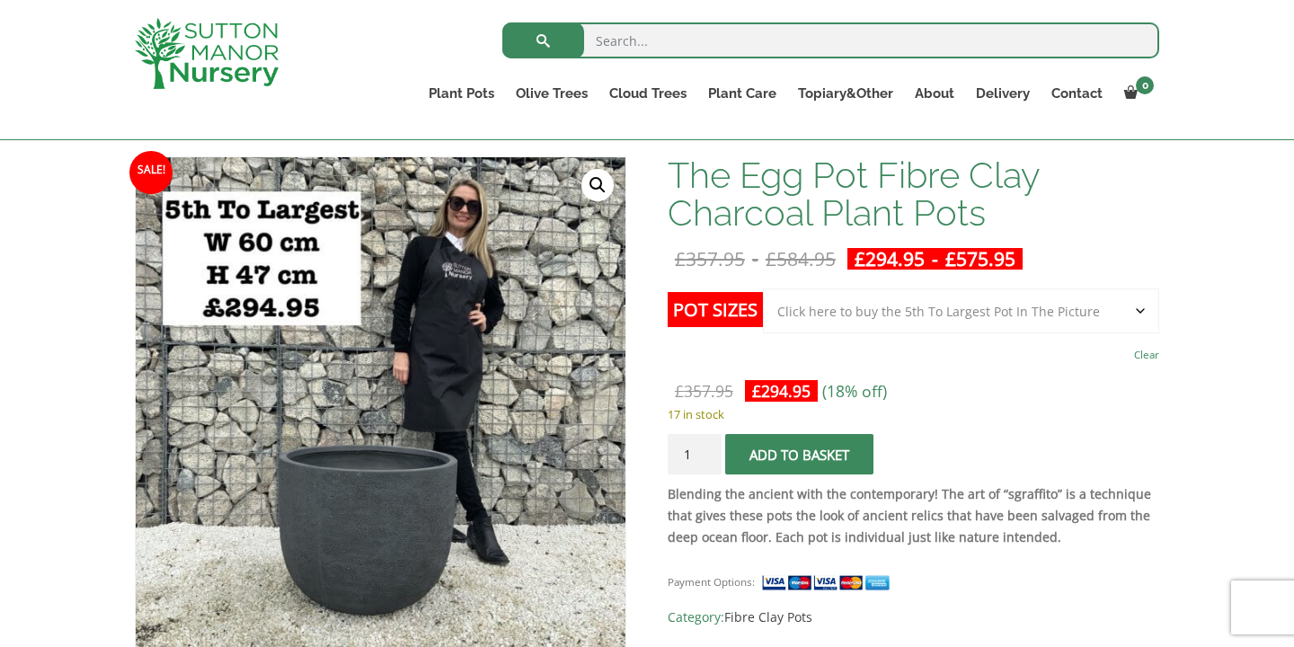
scroll to position [241, 0]
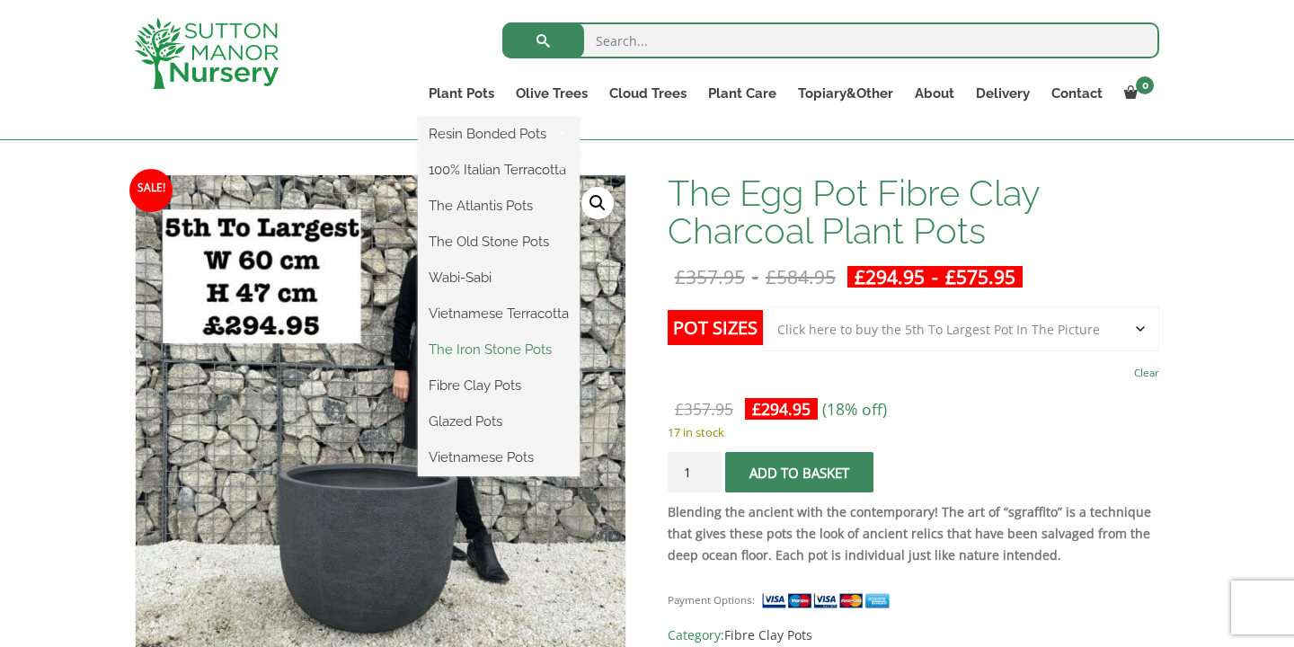
click at [505, 352] on link "The Iron Stone Pots" at bounding box center [499, 349] width 162 height 27
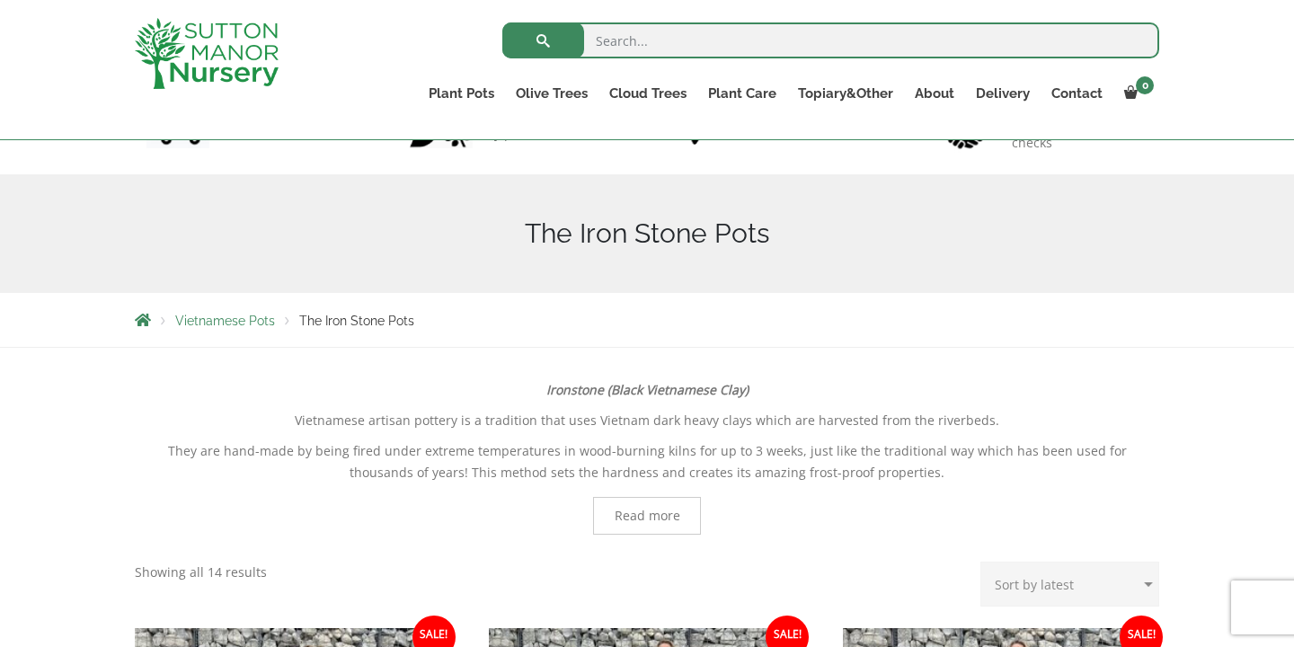
scroll to position [143, 0]
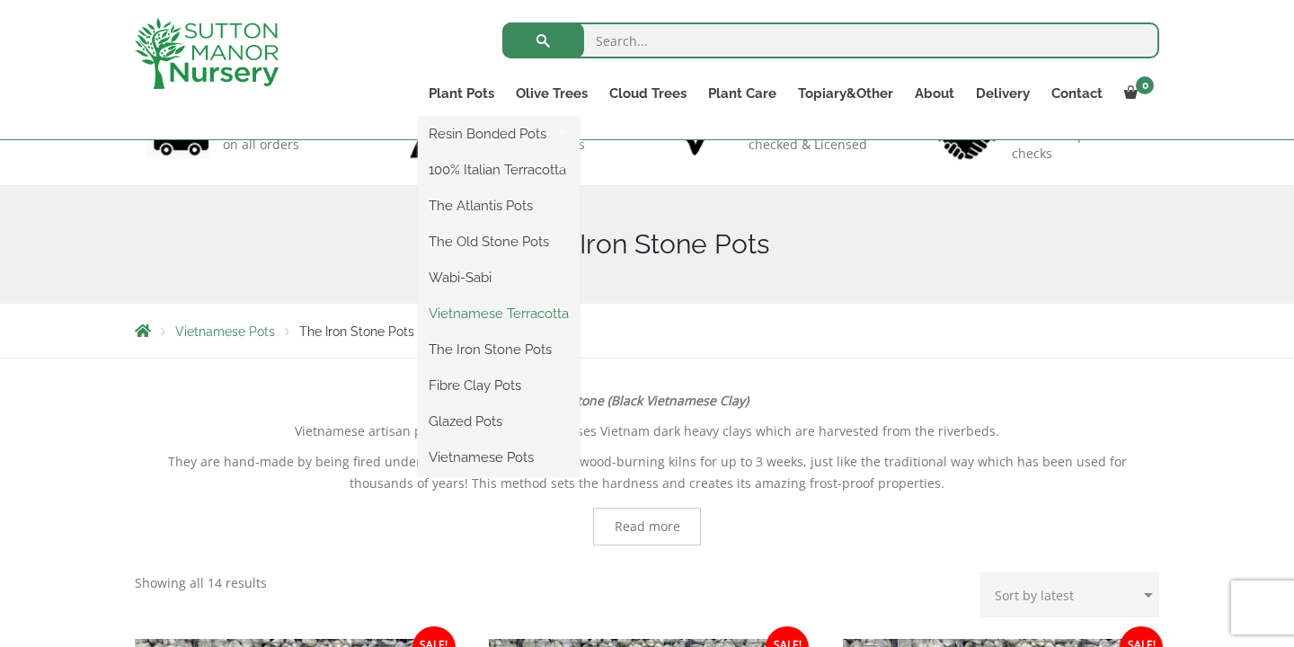
click at [489, 314] on link "Vietnamese Terracotta" at bounding box center [499, 313] width 162 height 27
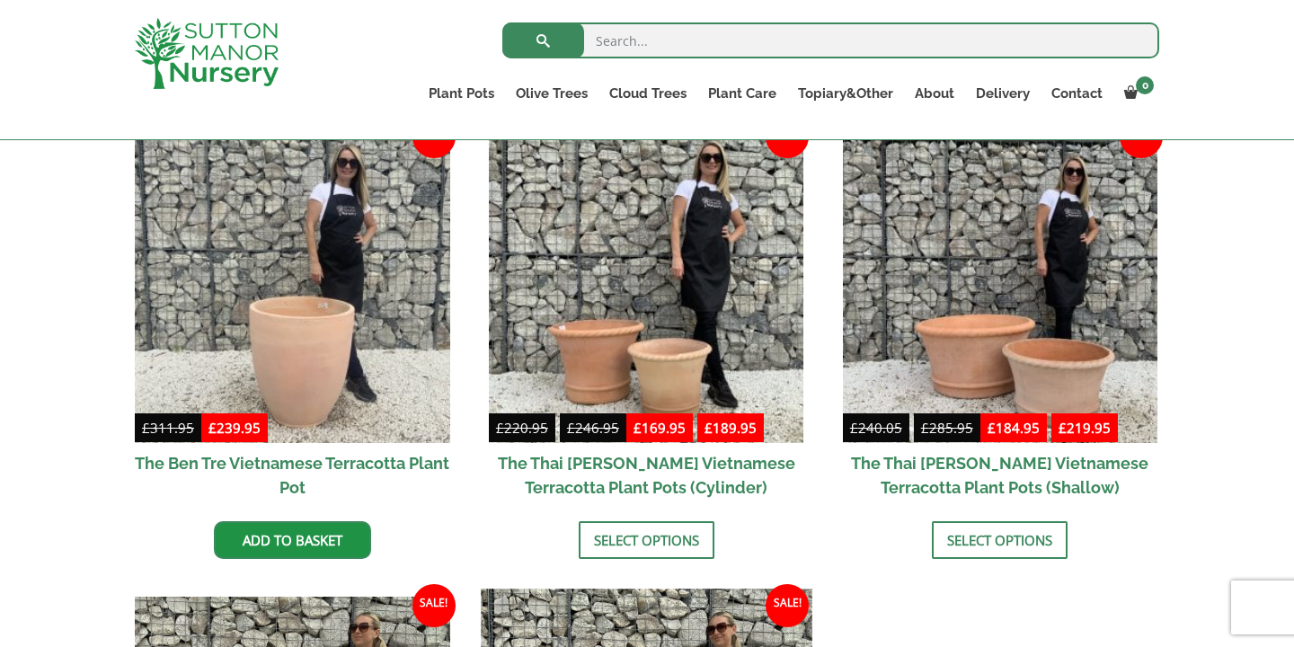
scroll to position [355, 0]
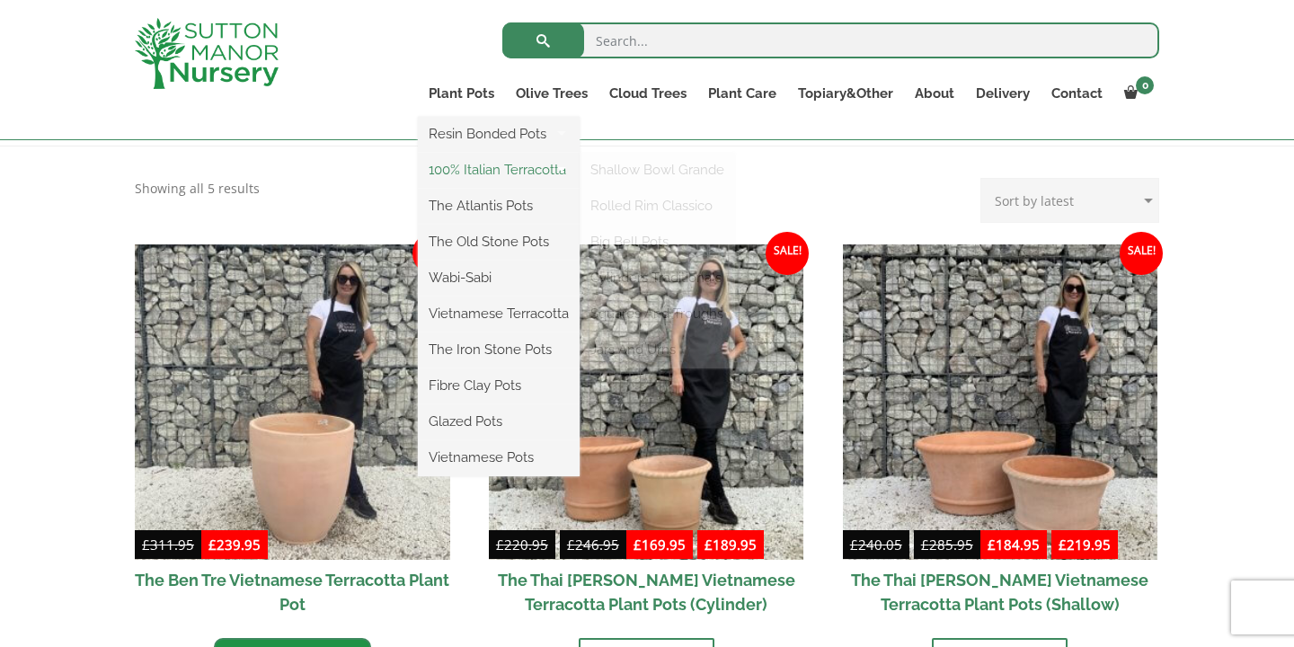
click at [495, 176] on link "100% Italian Terracotta" at bounding box center [499, 169] width 162 height 27
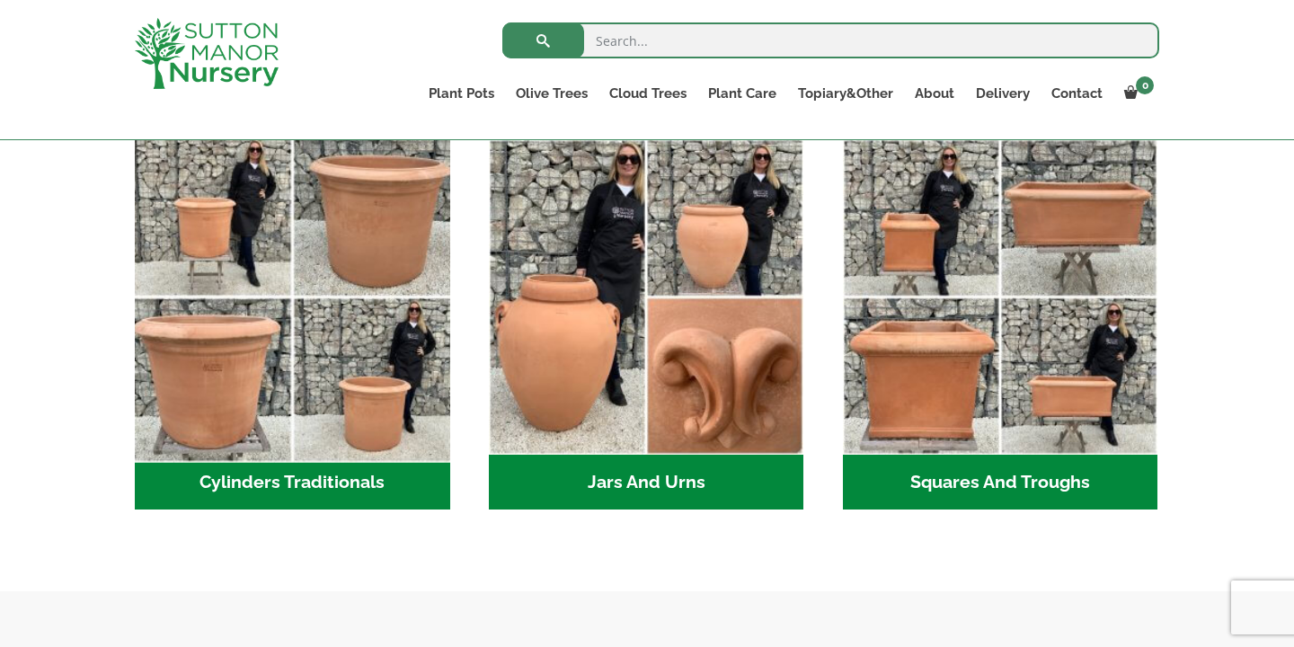
scroll to position [917, 0]
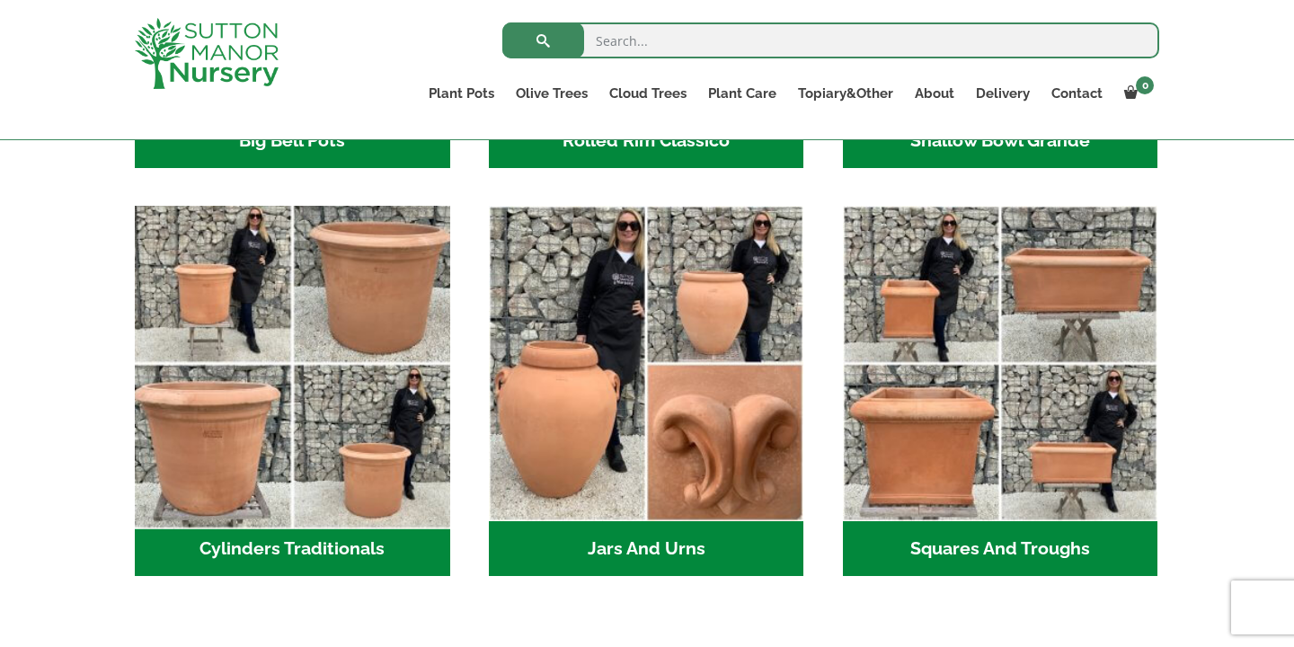
click at [355, 262] on img "Visit product category Cylinders Traditionals" at bounding box center [292, 364] width 331 height 331
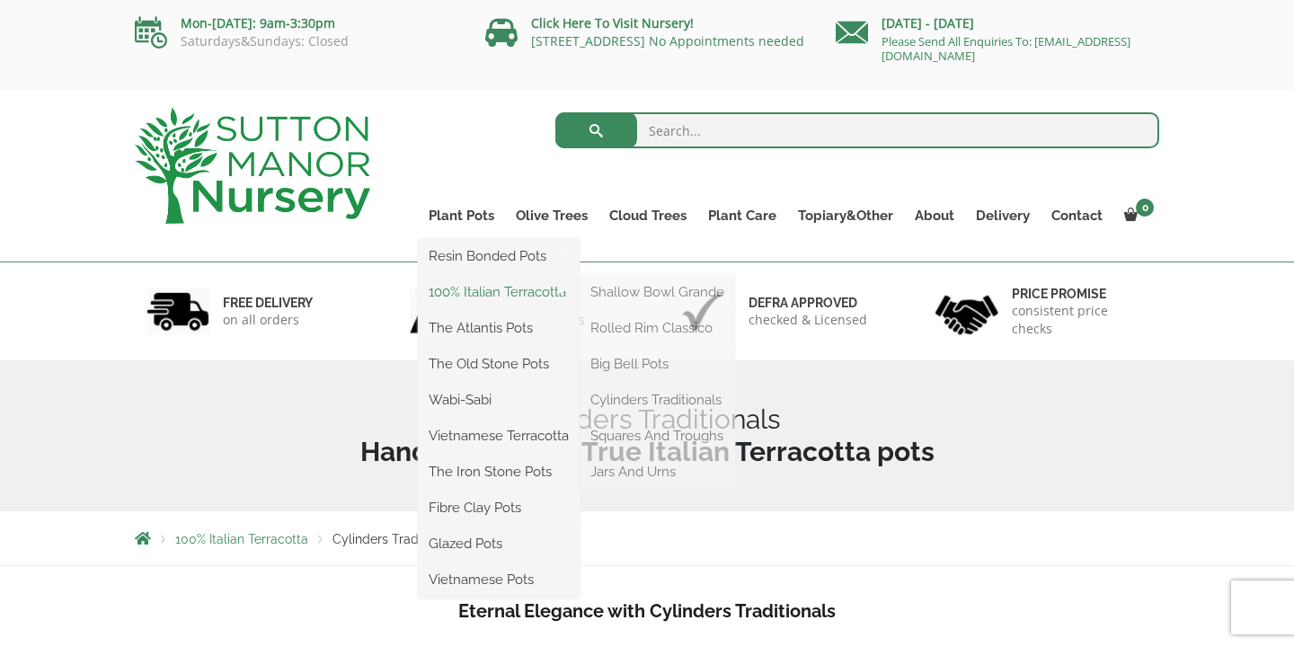
click at [505, 290] on link "100% Italian Terracotta" at bounding box center [499, 292] width 162 height 27
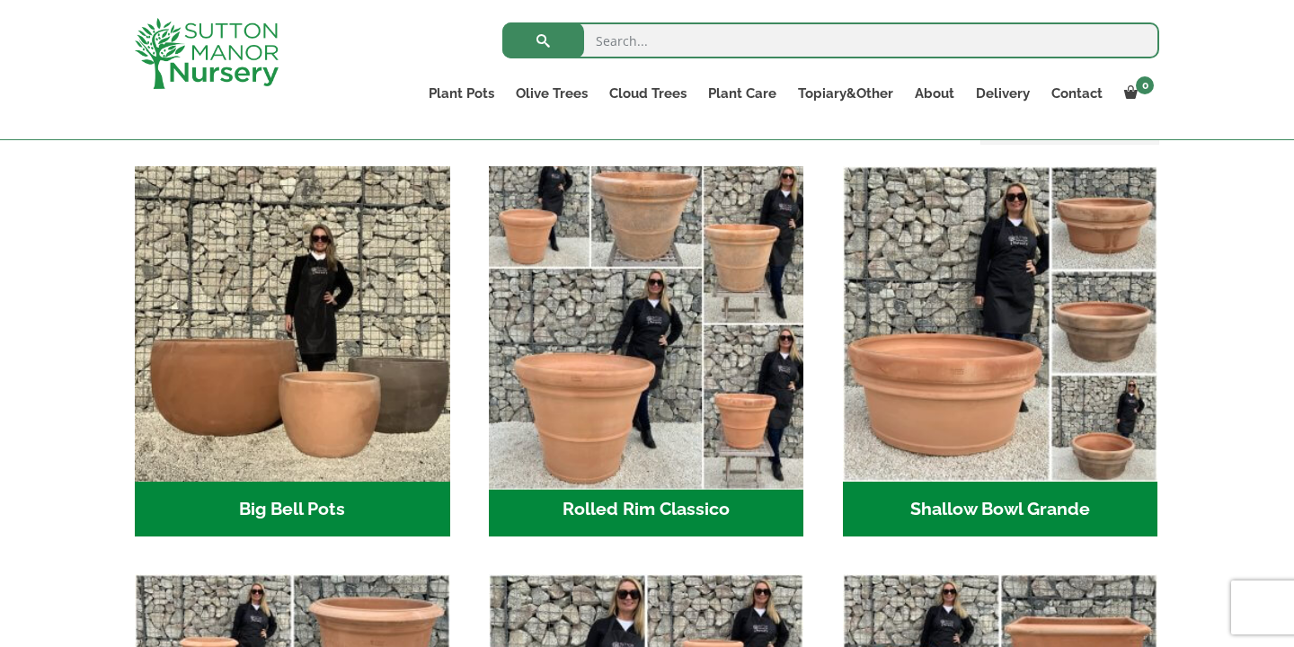
scroll to position [578, 0]
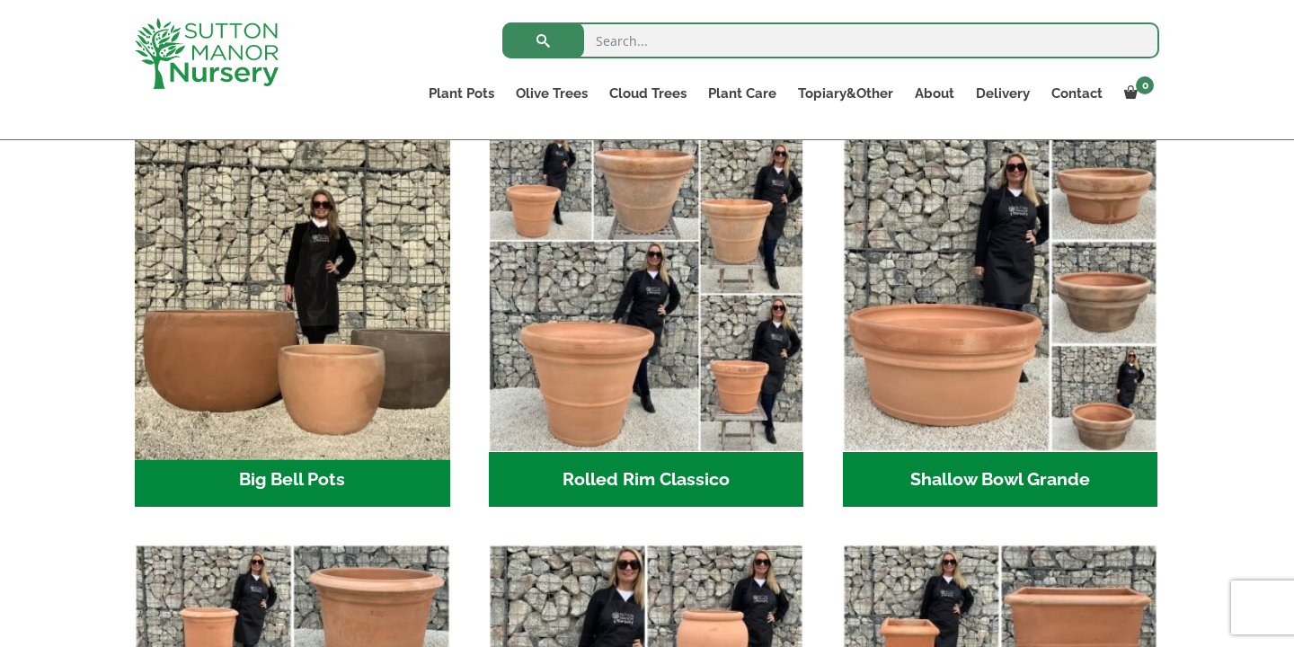
click at [353, 350] on img "Visit product category Big Bell Pots" at bounding box center [292, 294] width 331 height 331
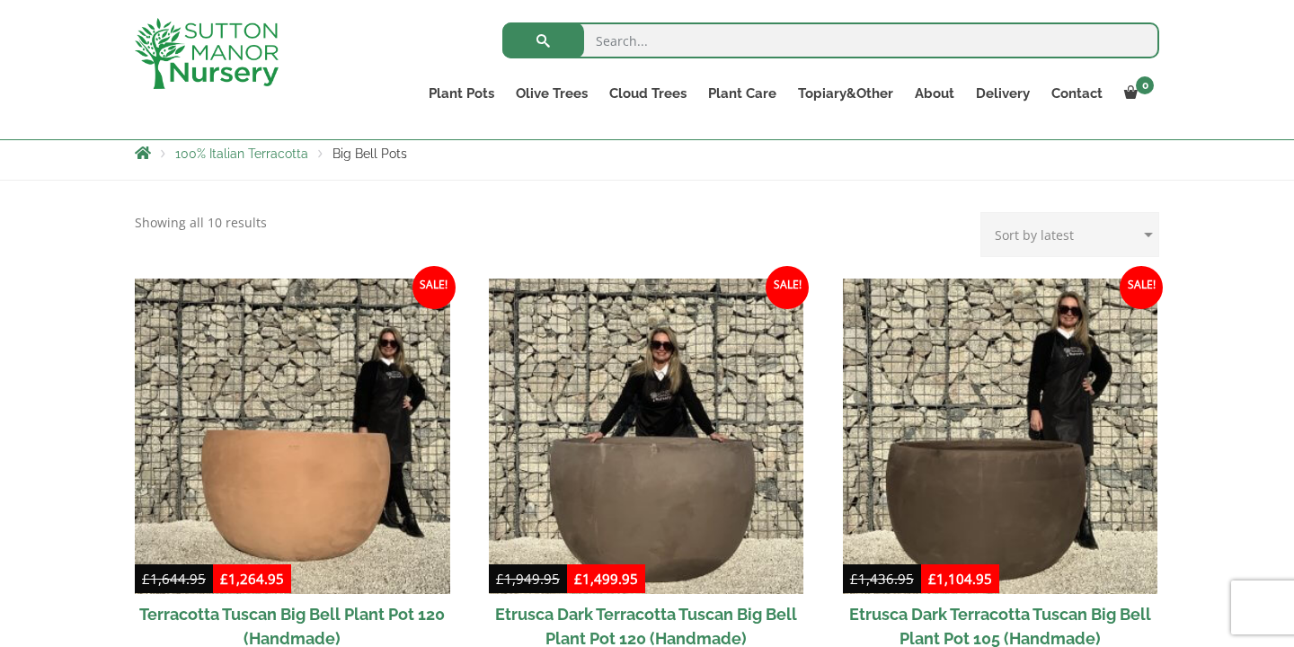
scroll to position [342, 0]
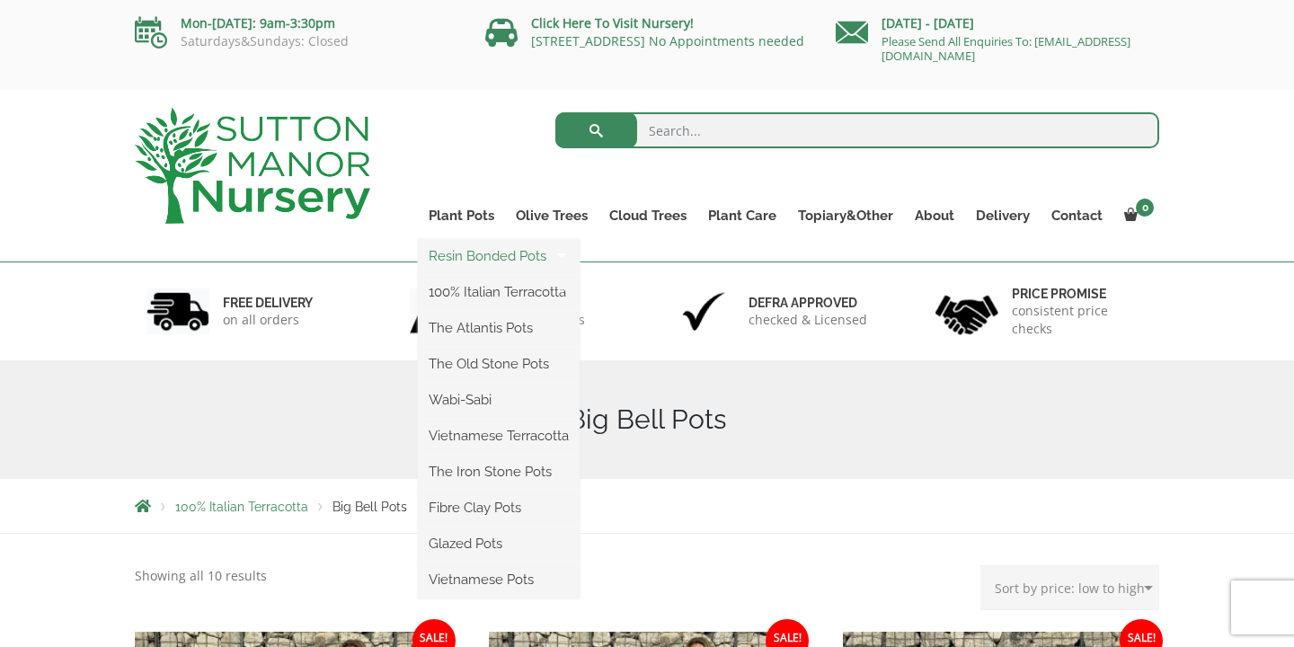
click at [494, 264] on link "Resin Bonded Pots" at bounding box center [499, 256] width 162 height 27
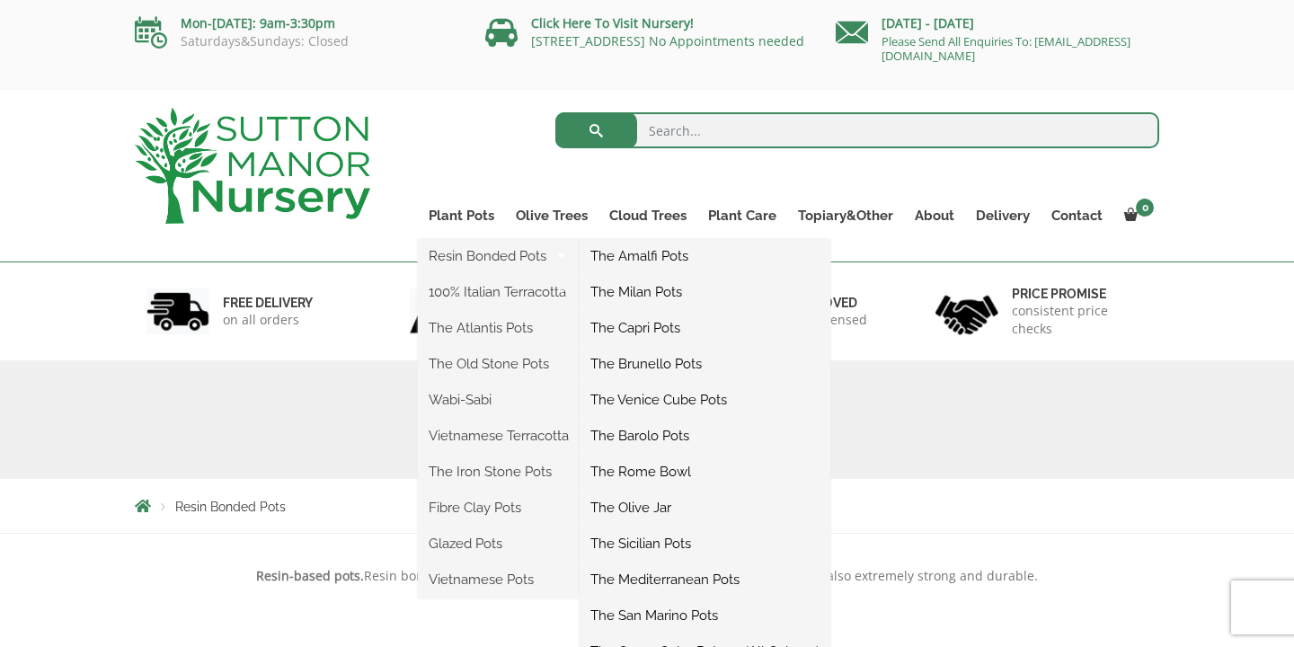
click at [624, 258] on link "The Amalfi Pots" at bounding box center [705, 256] width 251 height 27
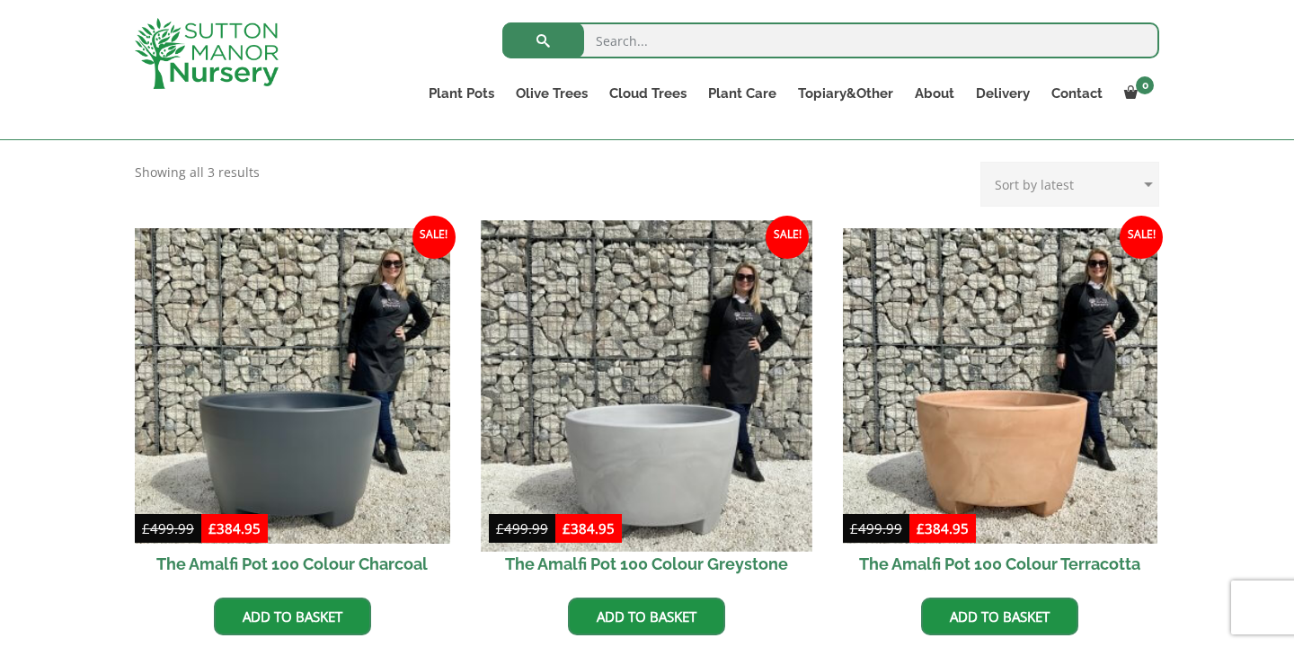
scroll to position [458, 0]
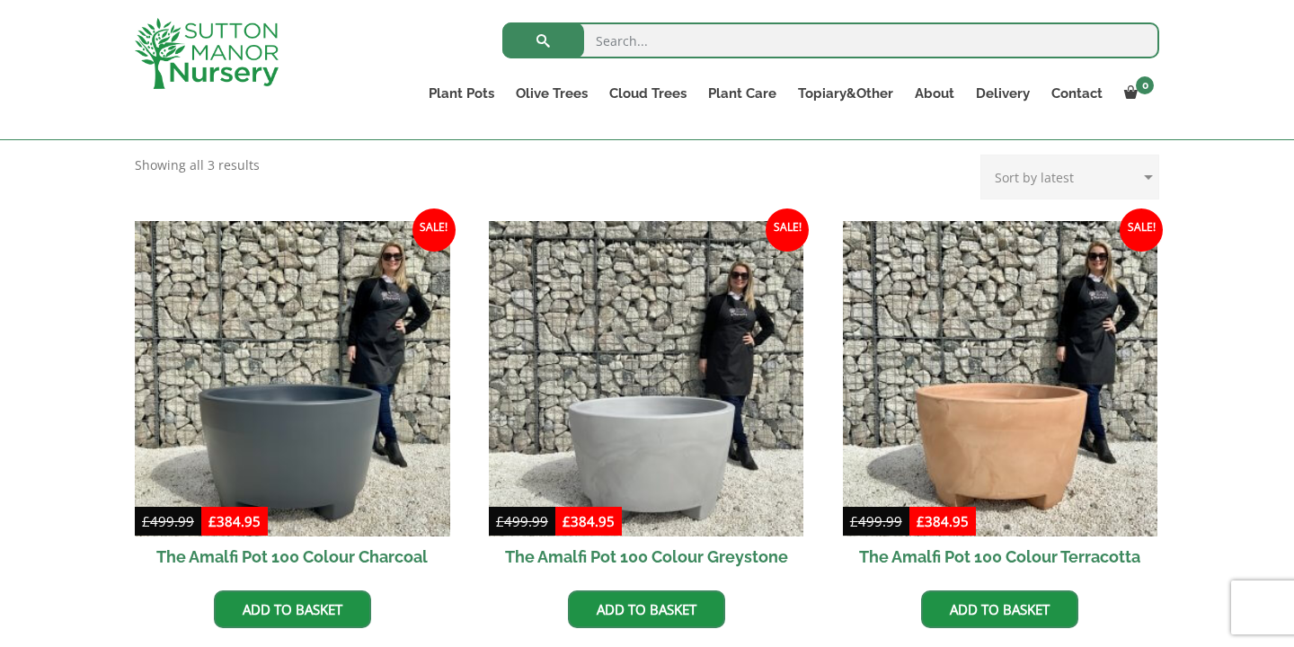
select select "price"
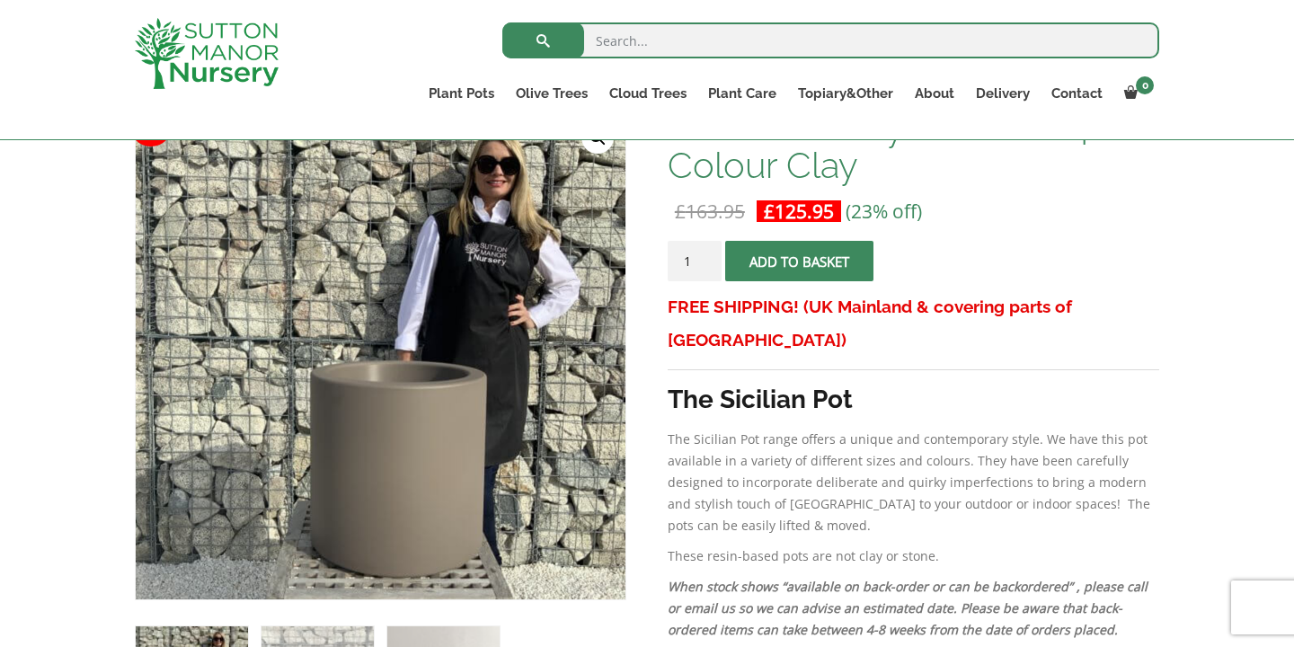
scroll to position [303, 0]
